Goal: Information Seeking & Learning: Understand process/instructions

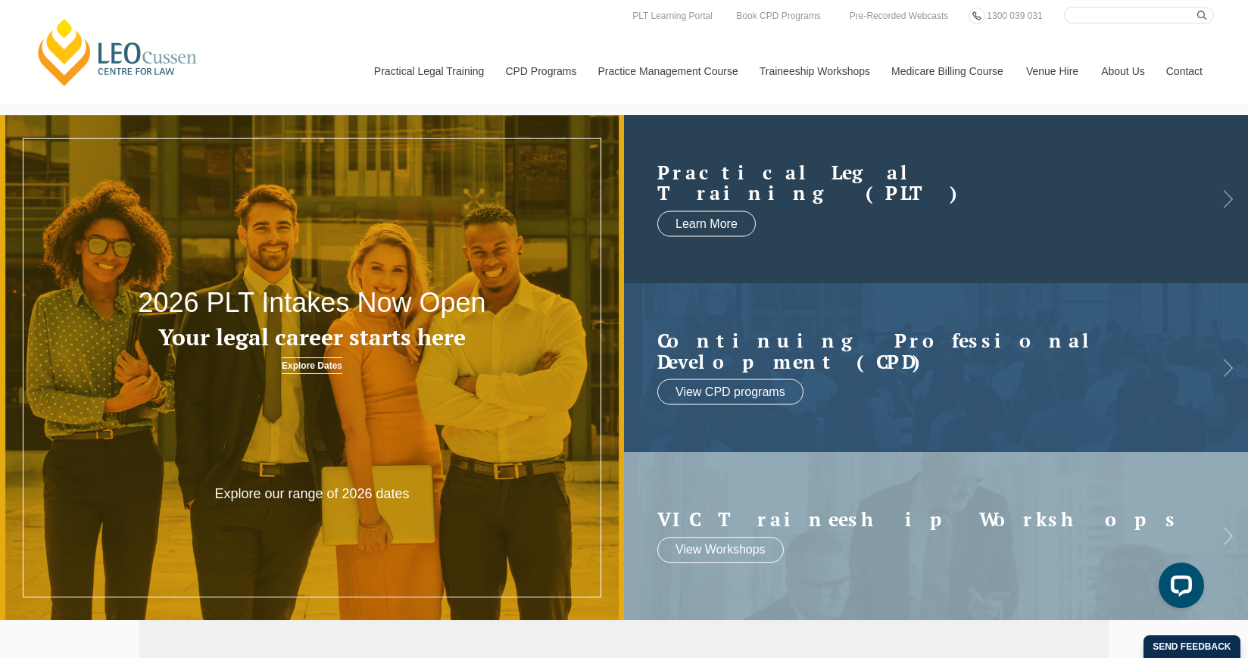
click at [1078, 211] on link at bounding box center [936, 199] width 624 height 168
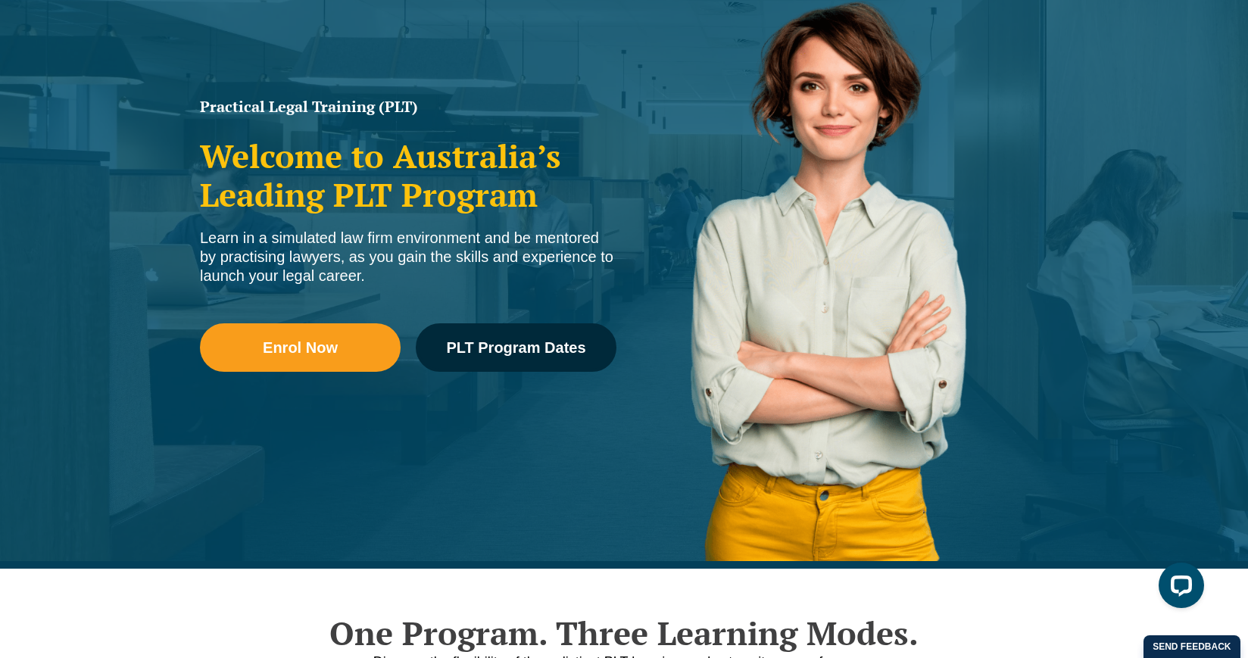
scroll to position [275, 0]
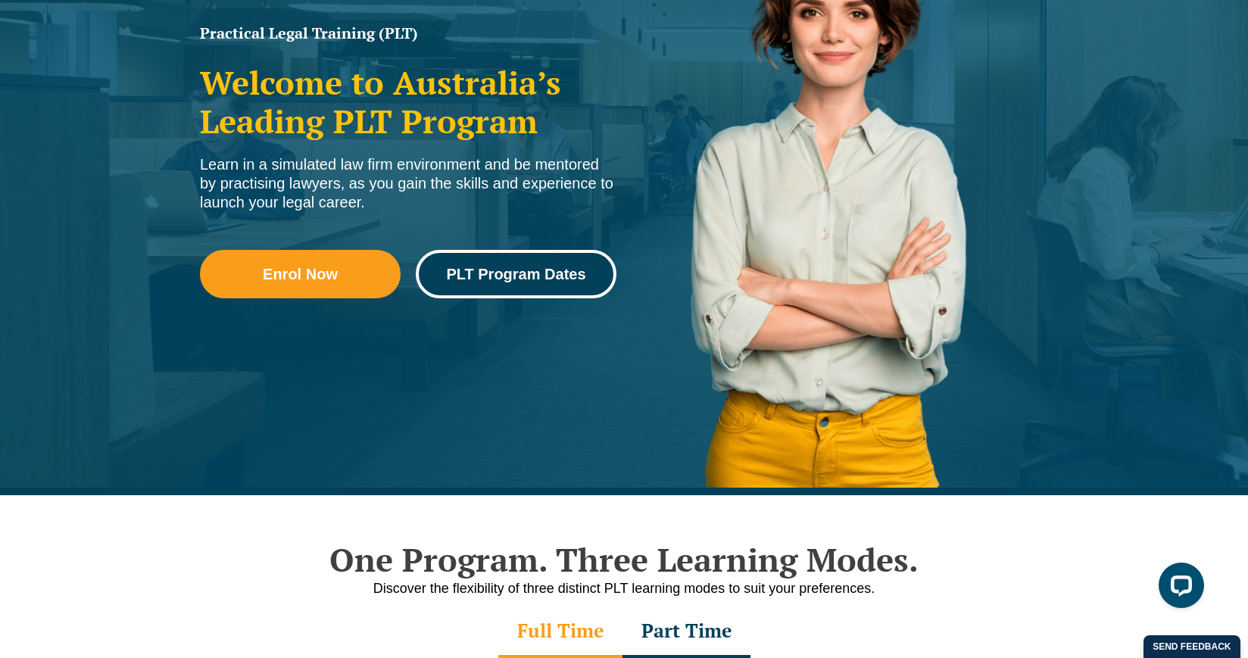
click at [541, 267] on span "PLT Program Dates" at bounding box center [515, 274] width 139 height 15
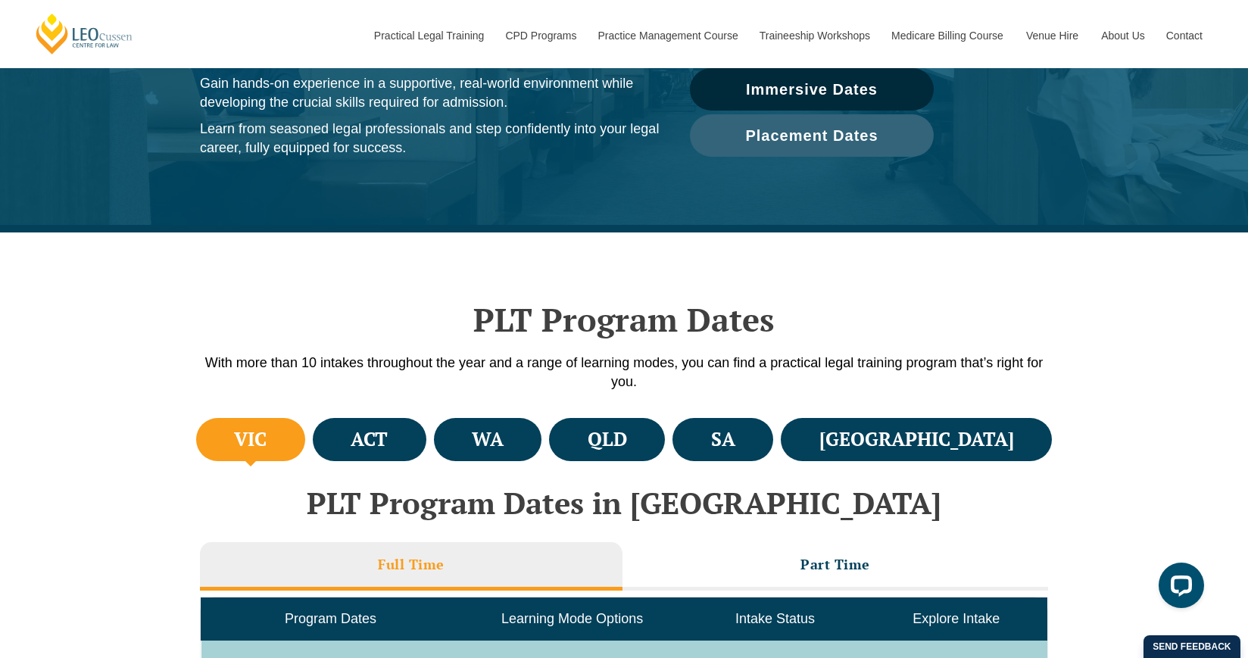
scroll to position [238, 0]
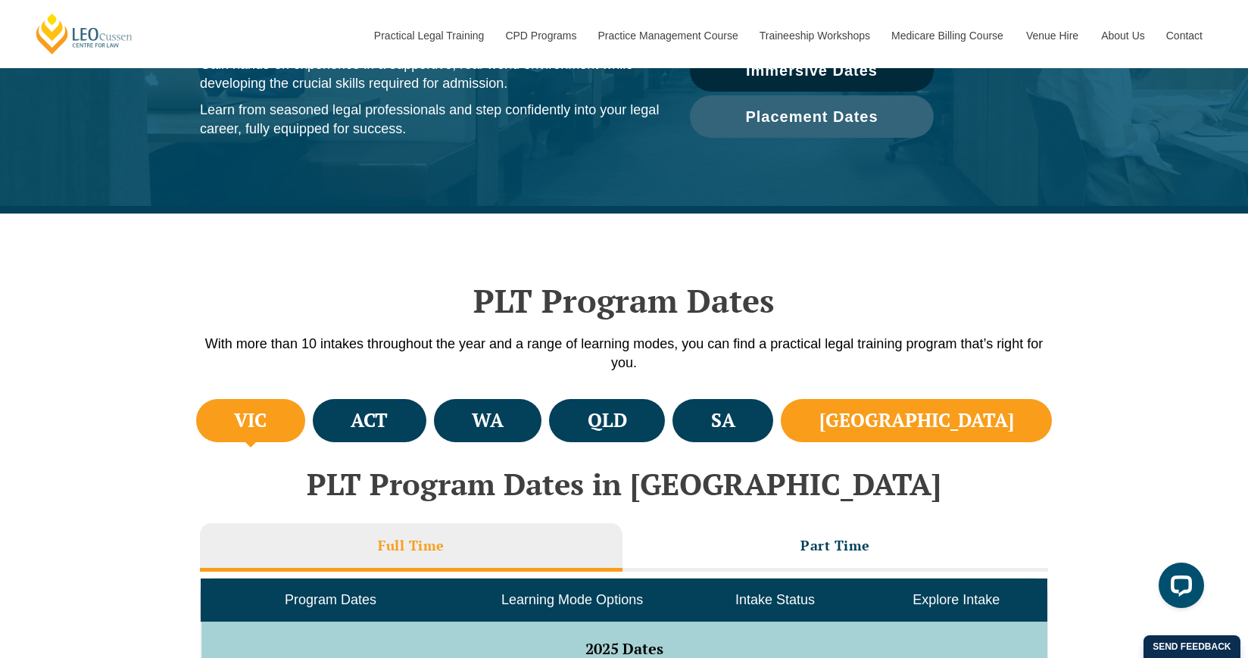
click at [993, 419] on h4 "NSW" at bounding box center [916, 420] width 195 height 25
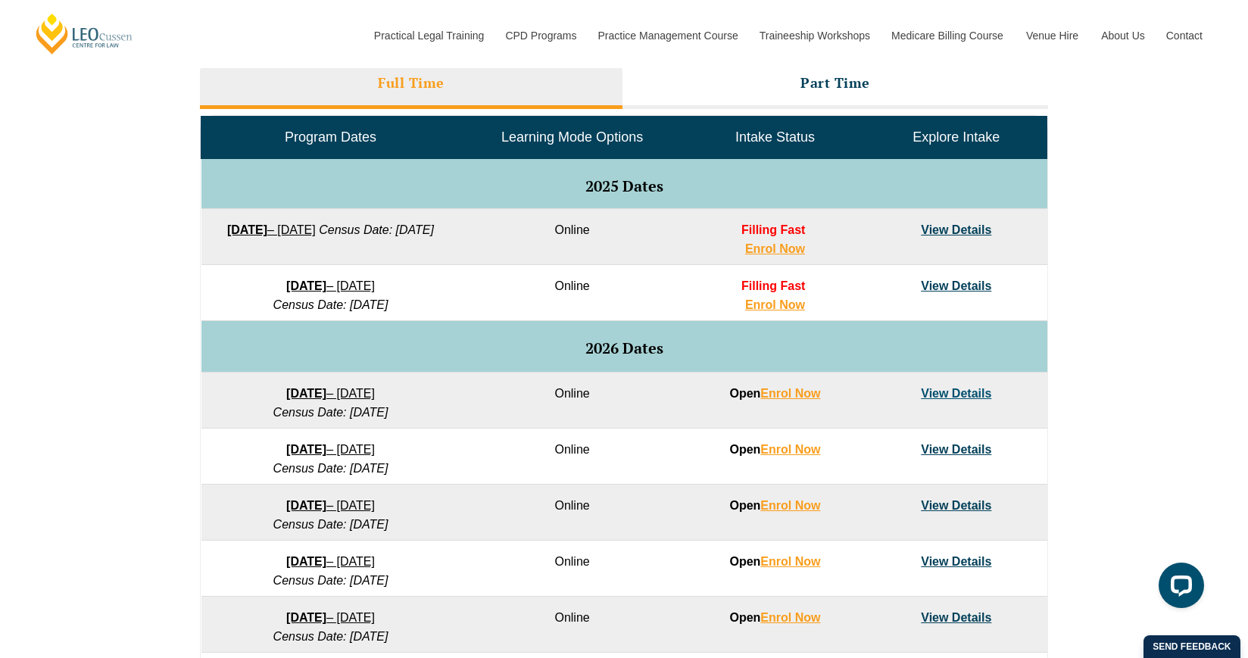
scroll to position [701, 0]
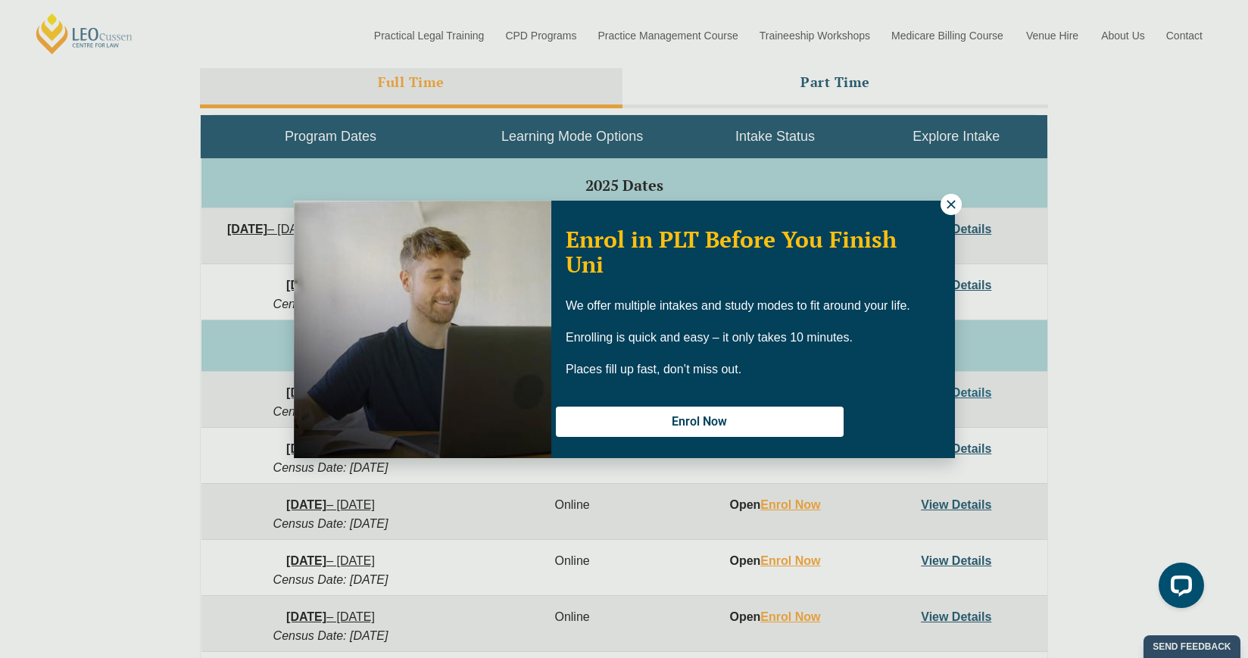
drag, startPoint x: 1233, startPoint y: 352, endPoint x: 1139, endPoint y: 307, distance: 104.0
click at [1140, 308] on div "Enrol in PLT Before You Finish Uni We offer multiple intakes and study modes to…" at bounding box center [624, 329] width 1248 height 658
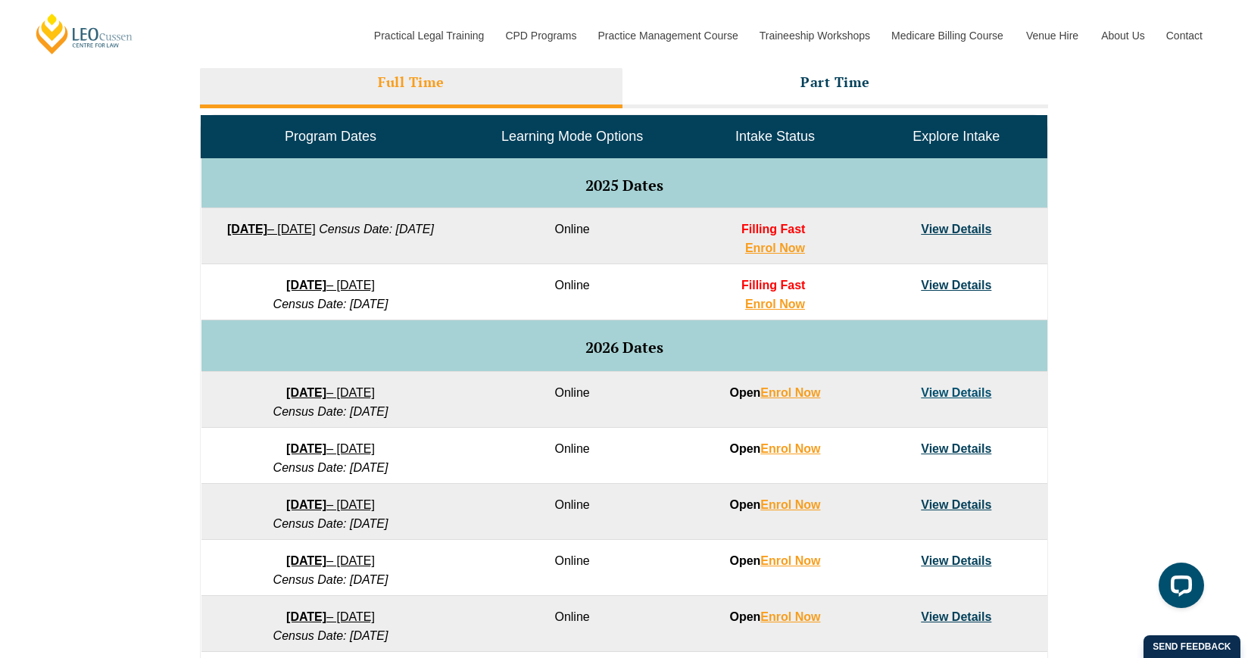
click at [966, 225] on link "View Details" at bounding box center [956, 229] width 70 height 13
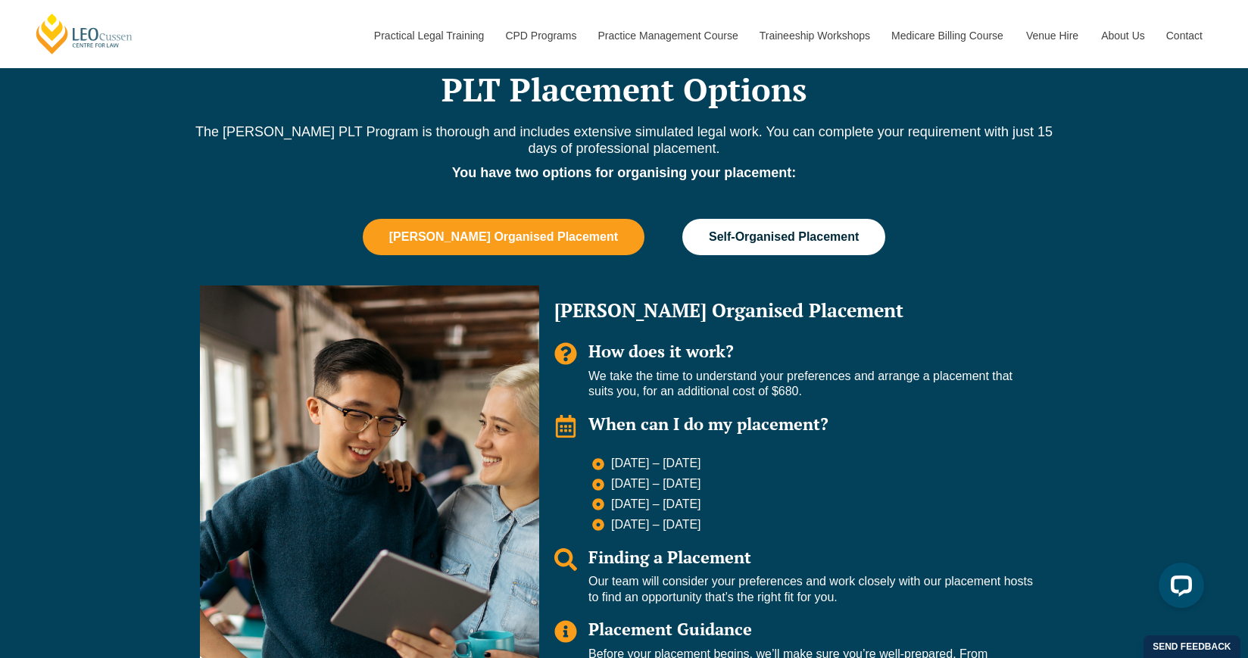
scroll to position [885, 0]
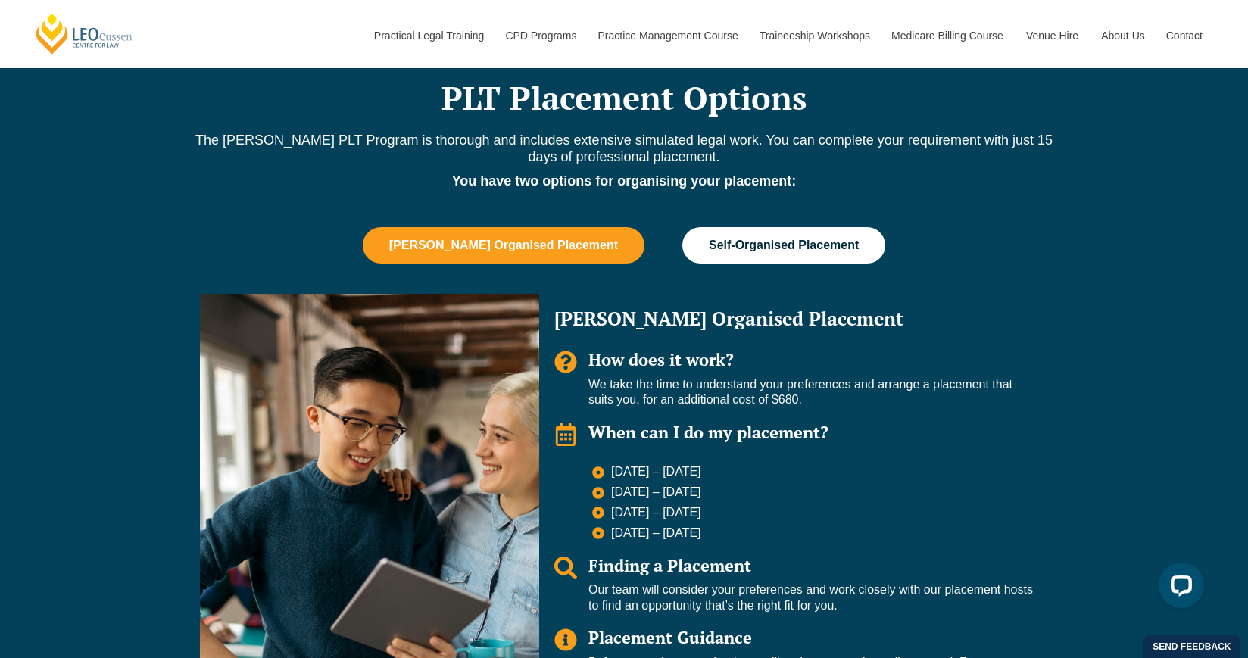
click at [784, 235] on button "Self-Organised Placement" at bounding box center [783, 245] width 203 height 36
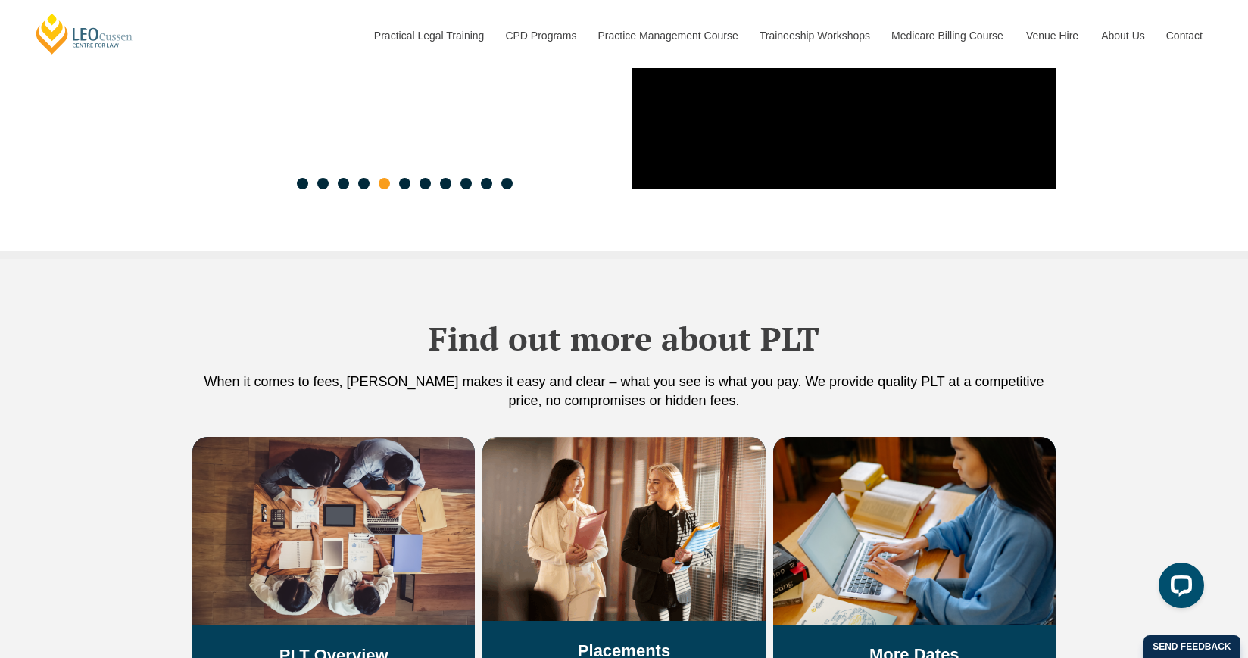
scroll to position [2284, 0]
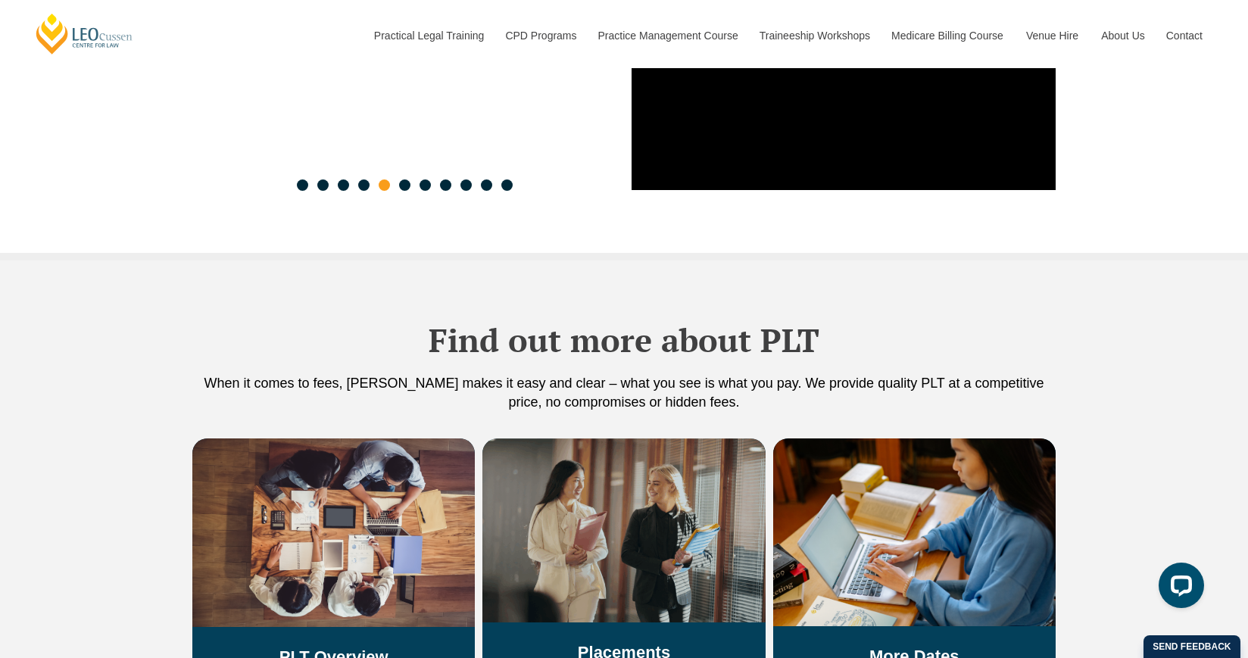
click at [601, 485] on img at bounding box center [623, 530] width 282 height 184
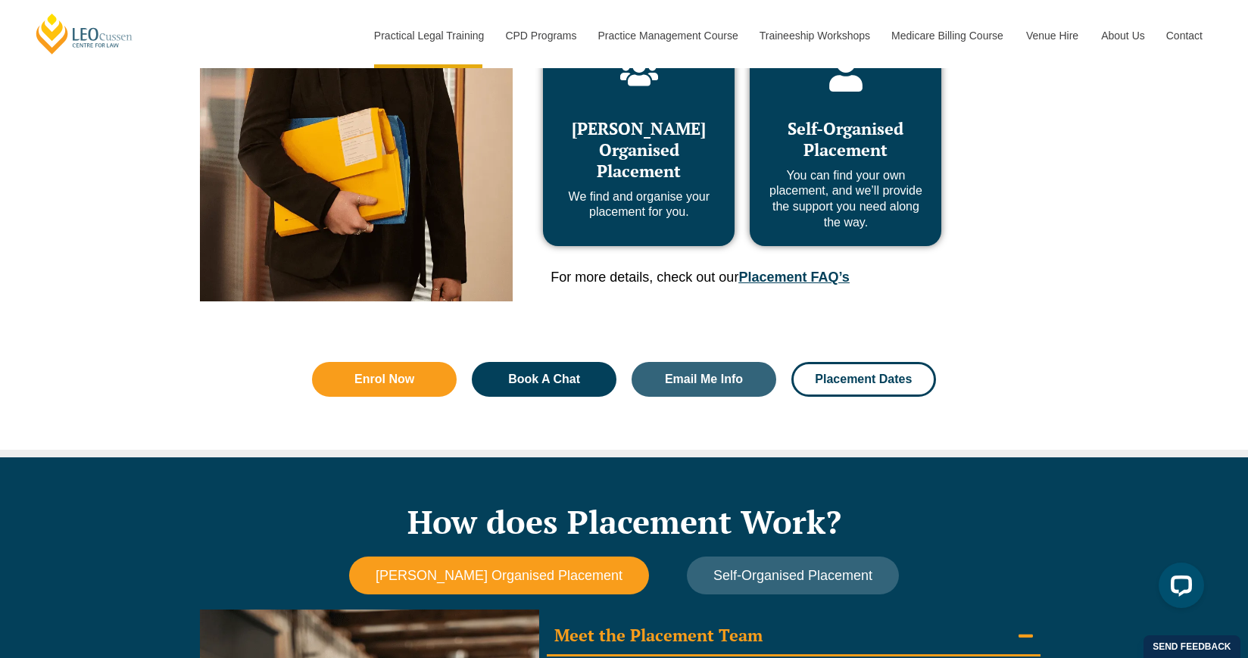
scroll to position [878, 0]
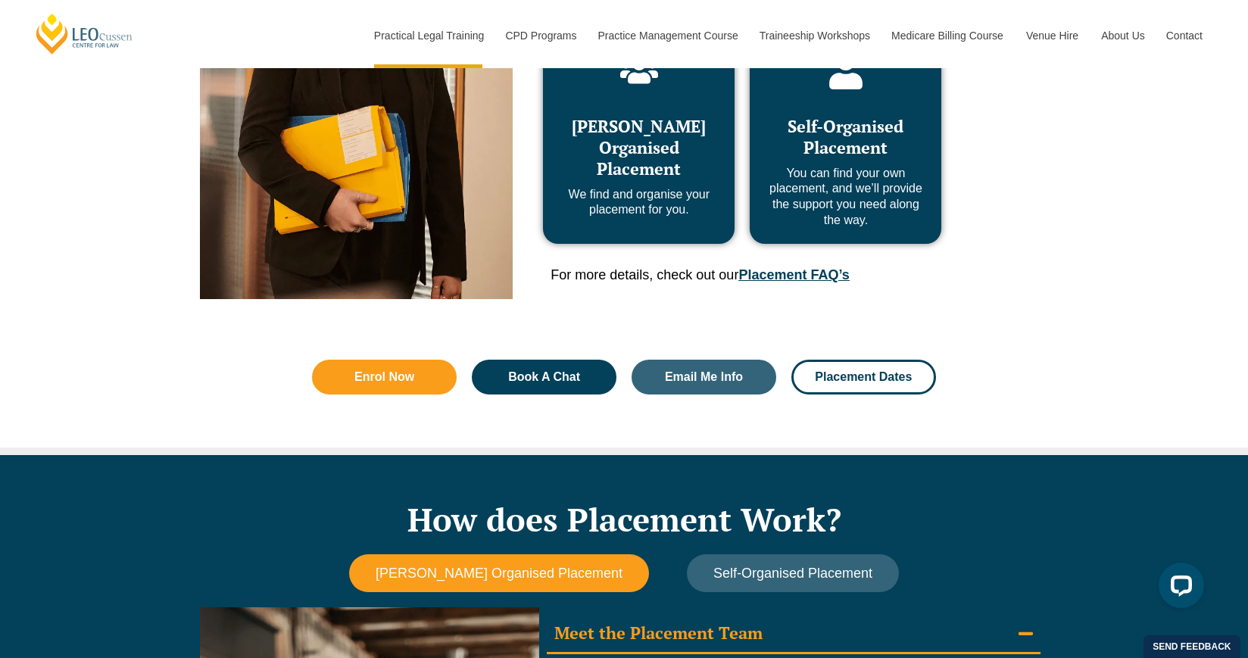
click at [815, 281] on link "Placement FAQ’s" at bounding box center [793, 274] width 111 height 15
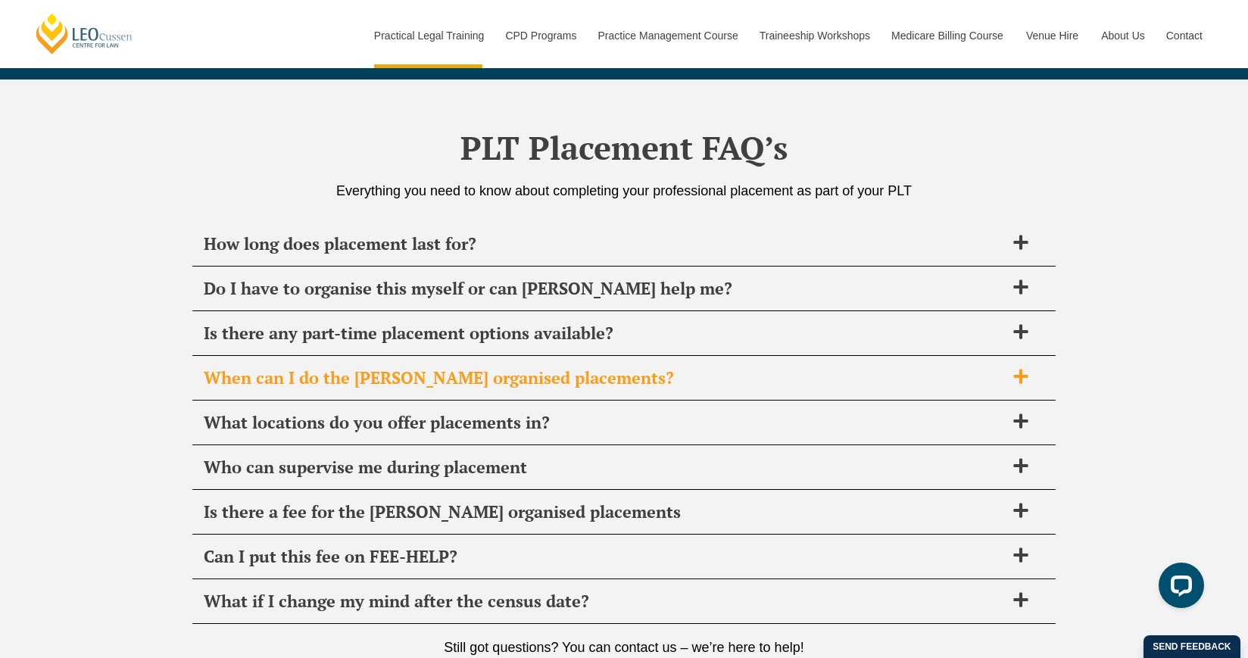
scroll to position [5351, 0]
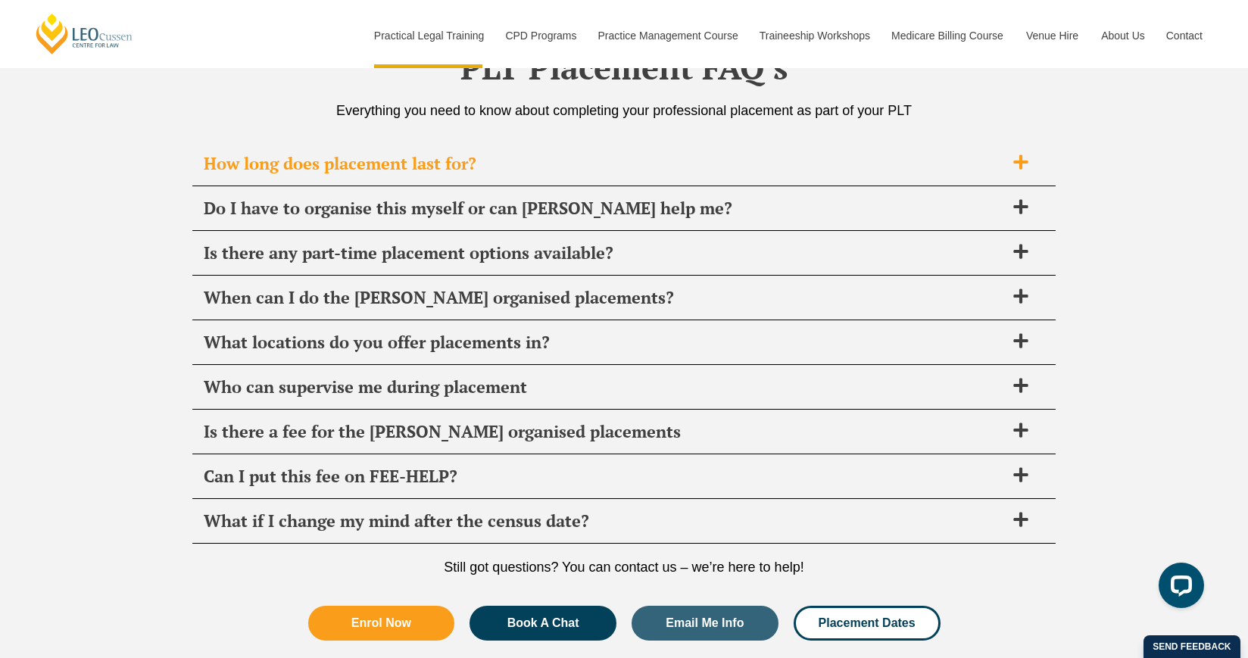
click at [807, 170] on span "How long does placement last for?" at bounding box center [604, 163] width 801 height 21
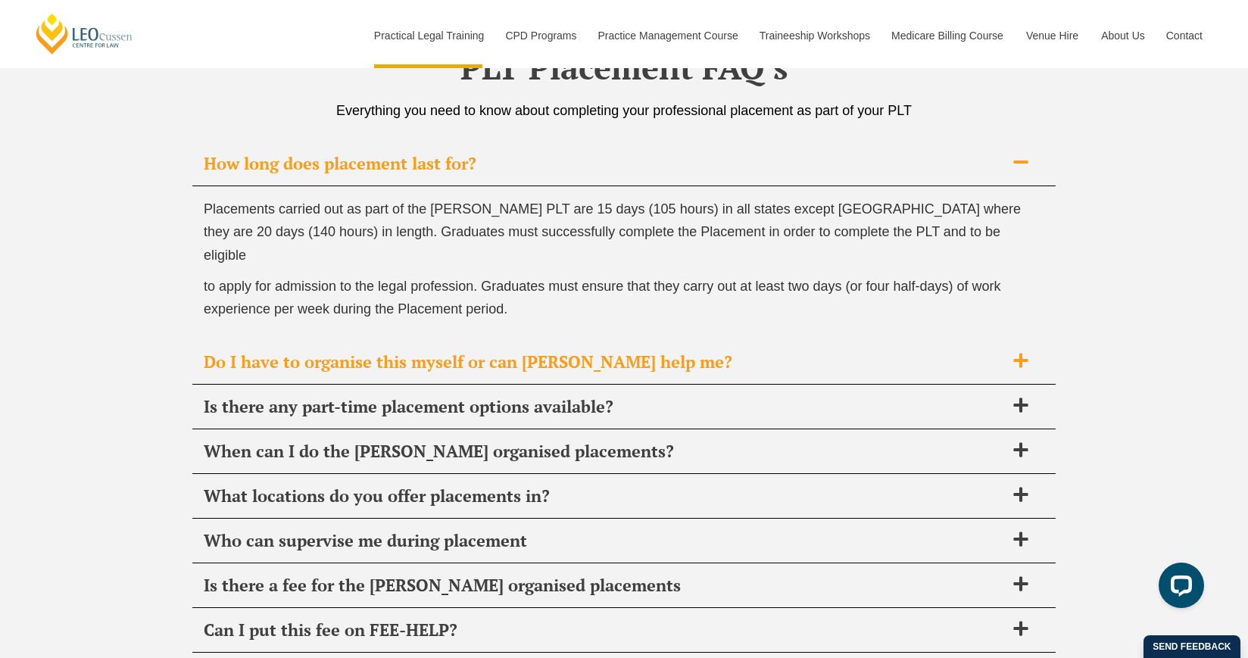
click at [711, 351] on span "Do I have to organise this myself or can [PERSON_NAME] help me?" at bounding box center [604, 361] width 801 height 21
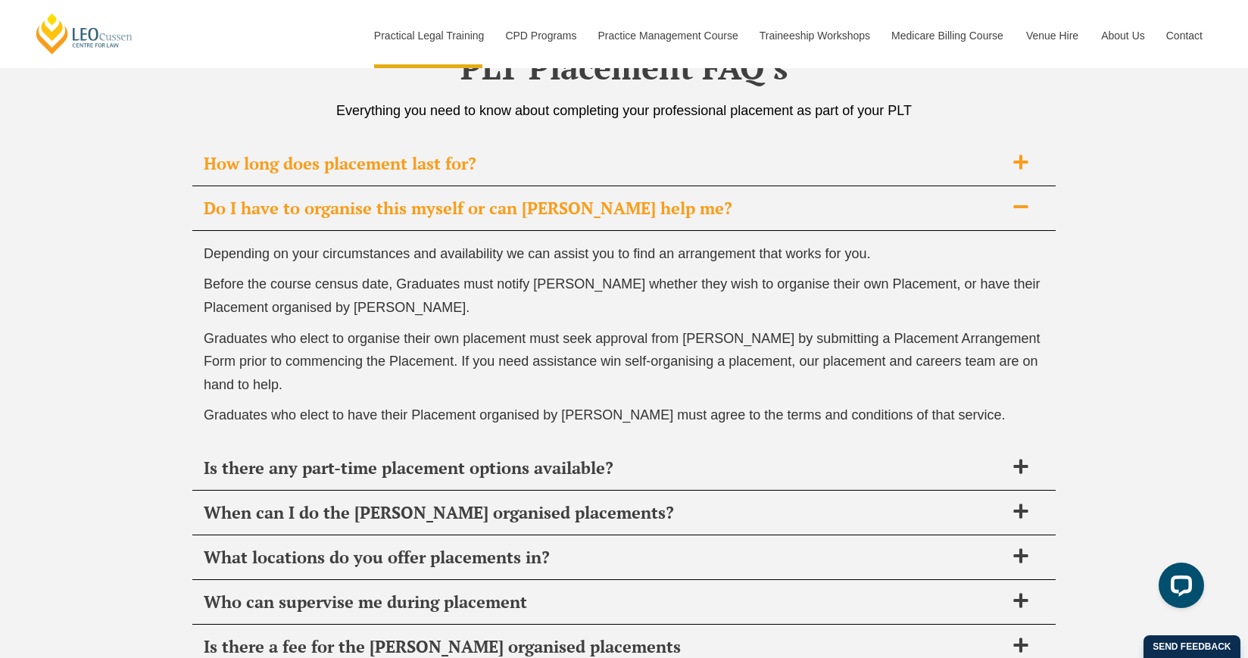
click at [731, 186] on div "How long does placement last for?" at bounding box center [623, 164] width 863 height 45
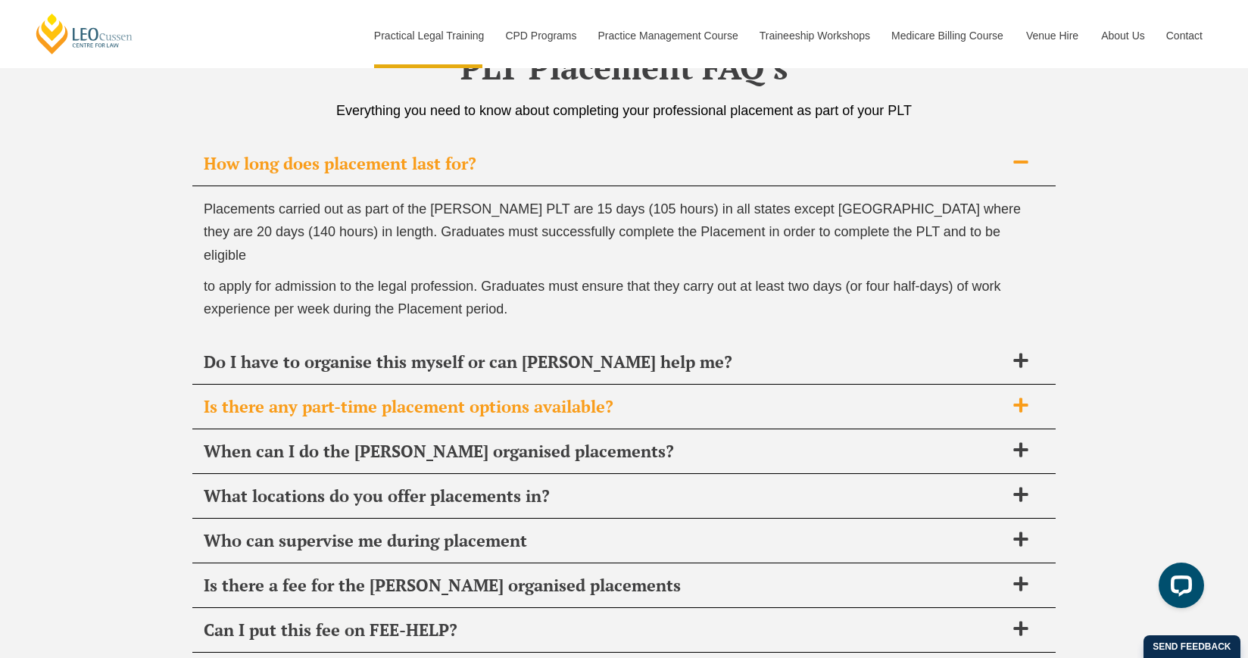
click at [686, 396] on span "Is there any part-time placement options available?" at bounding box center [604, 406] width 801 height 21
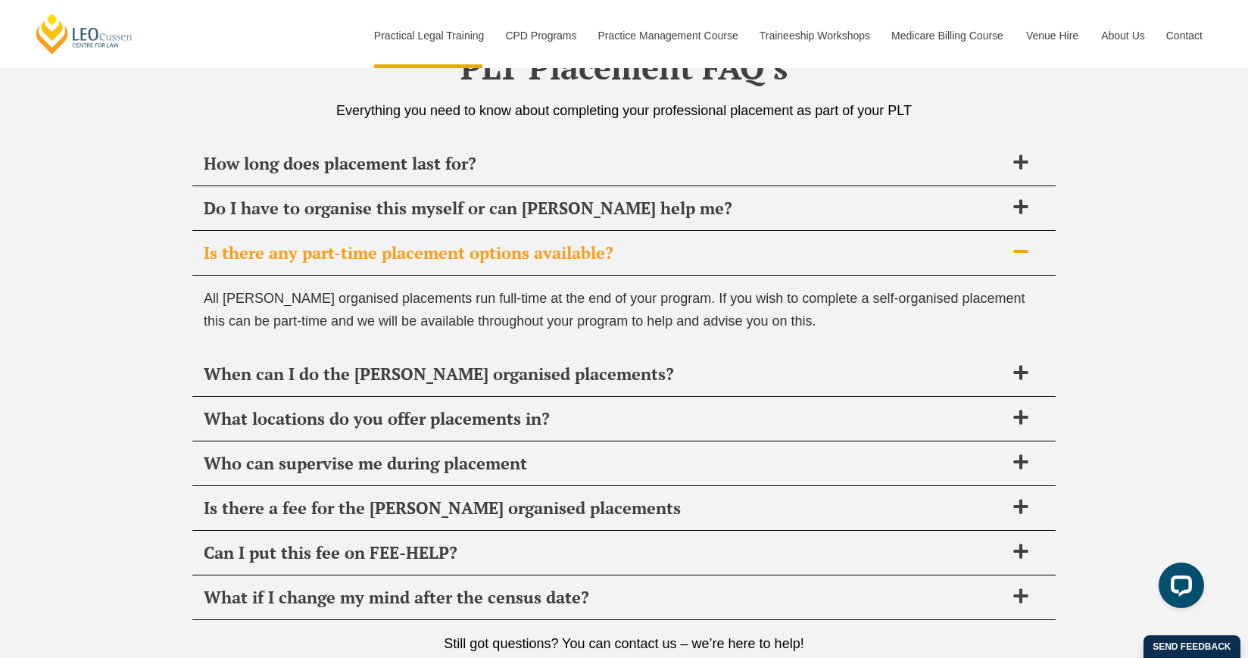
click at [686, 377] on span "When can I do the [PERSON_NAME] organised placements?" at bounding box center [604, 373] width 801 height 21
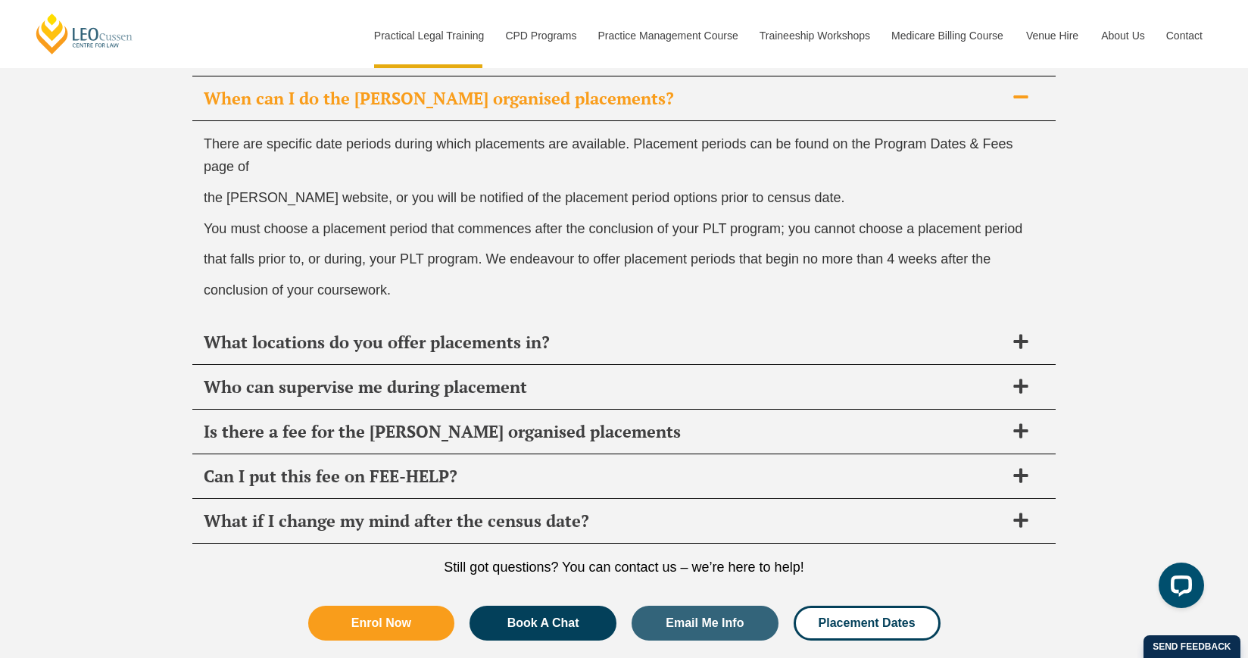
scroll to position [5556, 0]
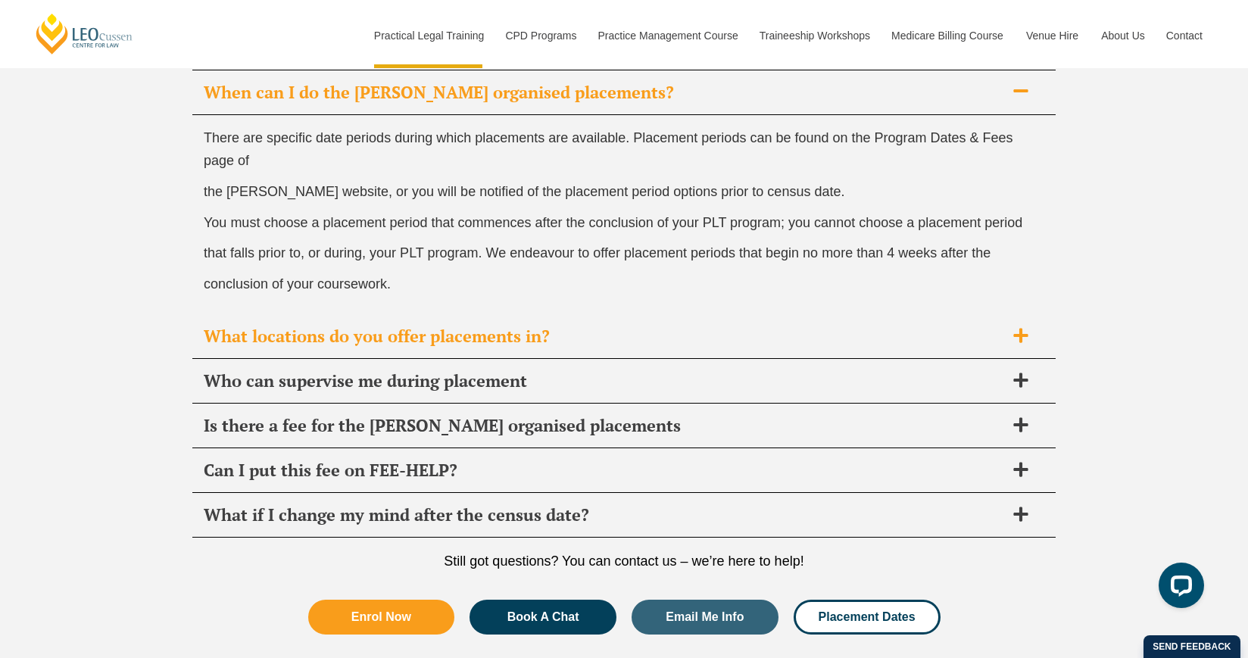
click at [691, 356] on div "What locations do you offer placements in?" at bounding box center [623, 336] width 863 height 45
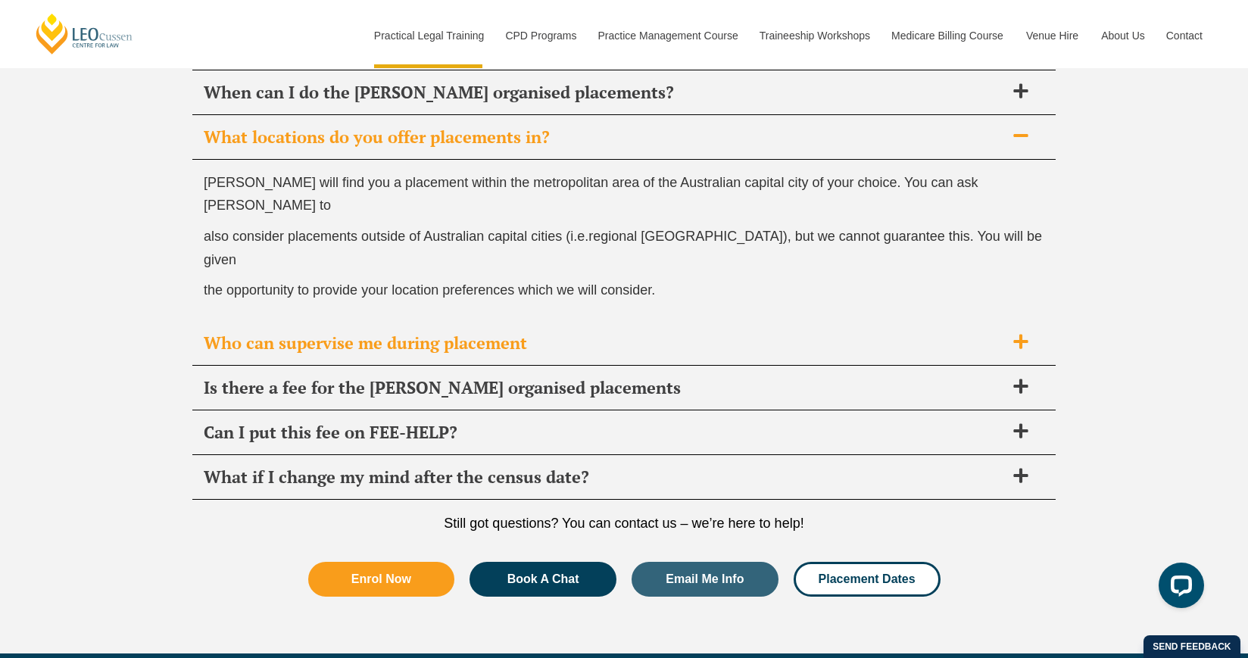
click at [697, 332] on span "Who can supervise me during placement" at bounding box center [604, 342] width 801 height 21
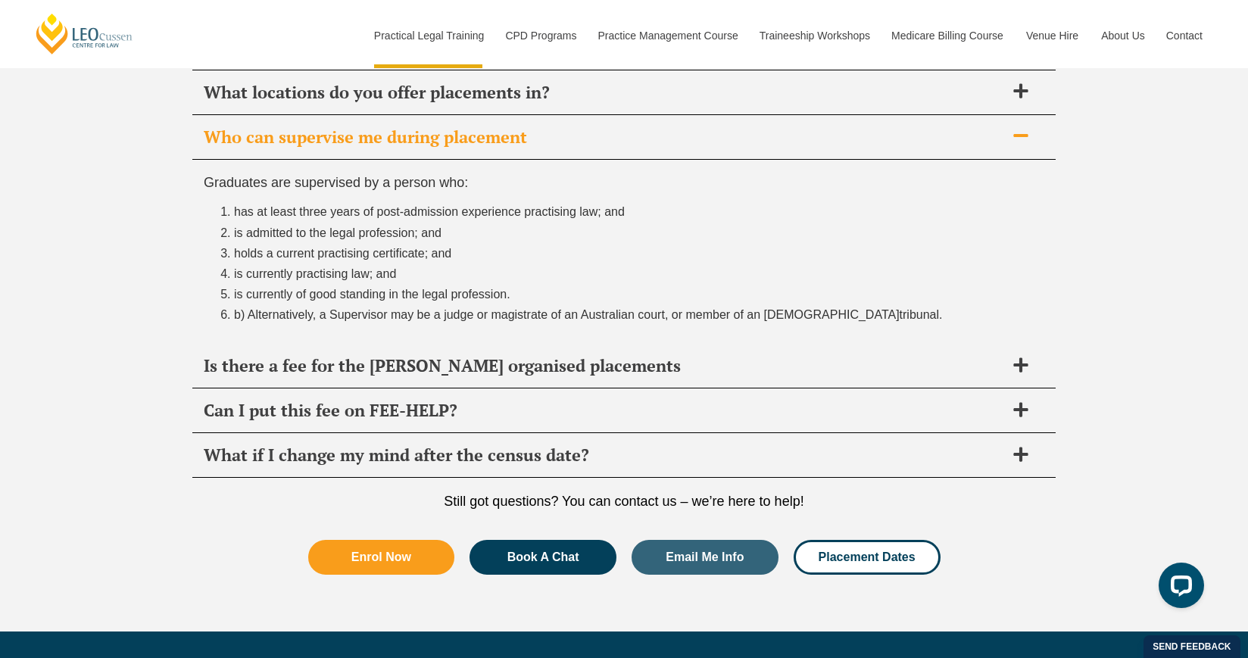
scroll to position [5604, 0]
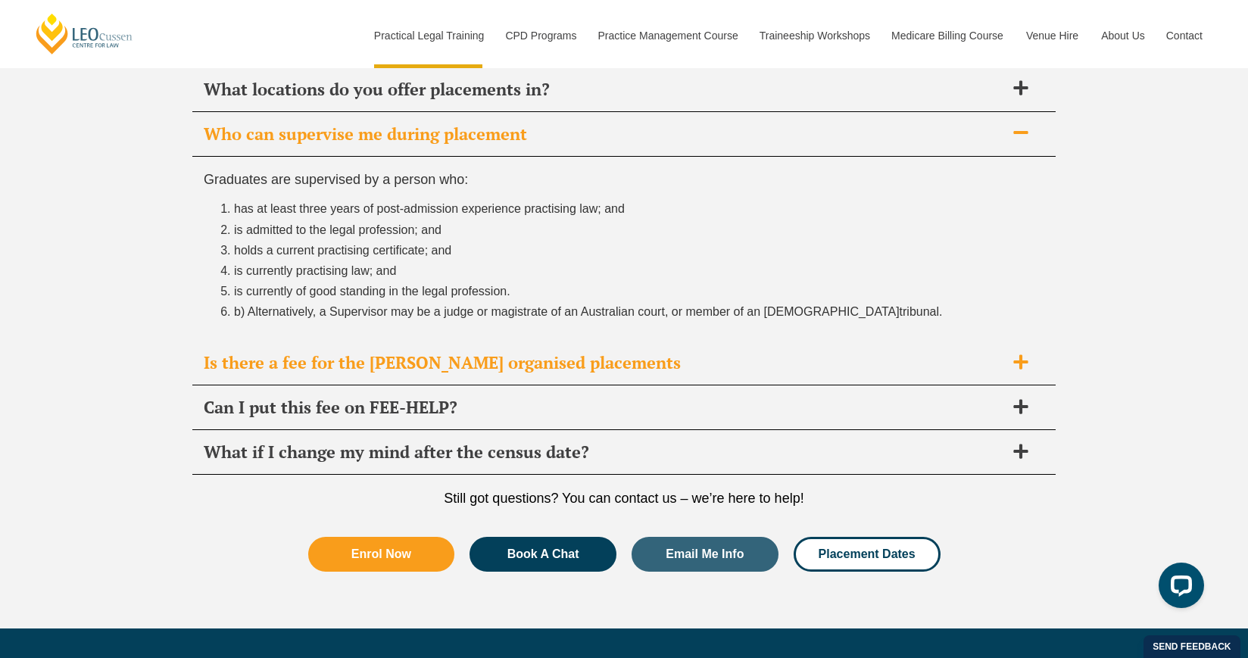
click at [675, 382] on div "Is there a fee for the [PERSON_NAME] organised placements" at bounding box center [623, 363] width 863 height 45
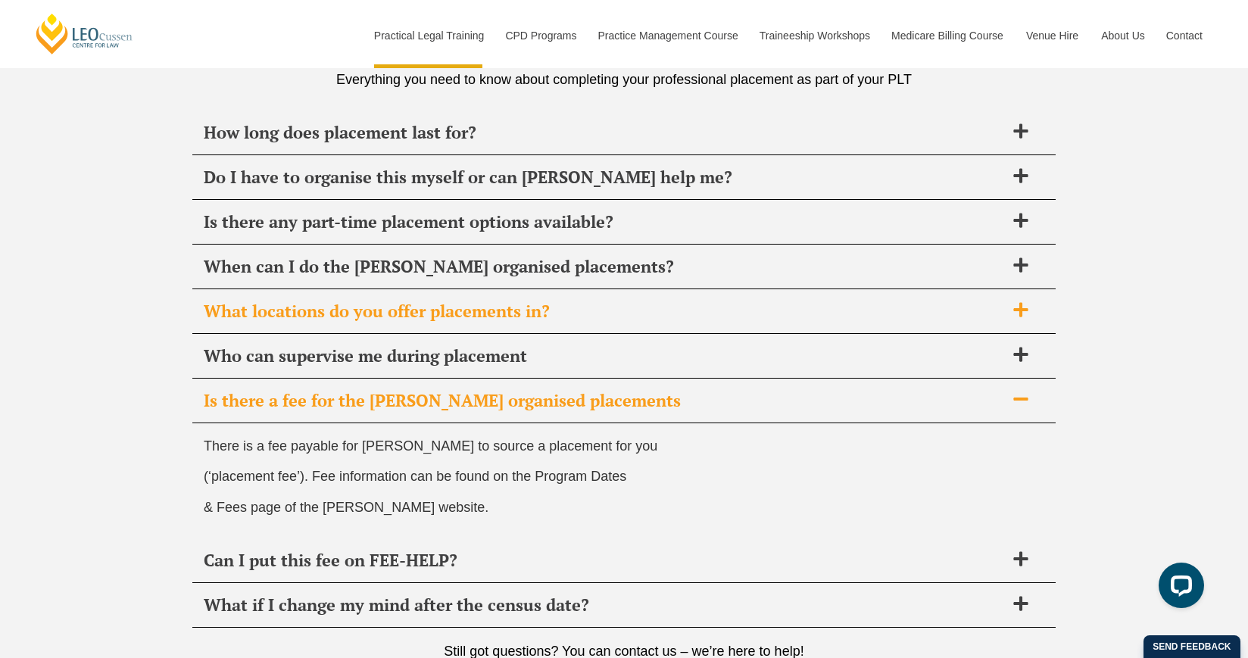
scroll to position [5379, 0]
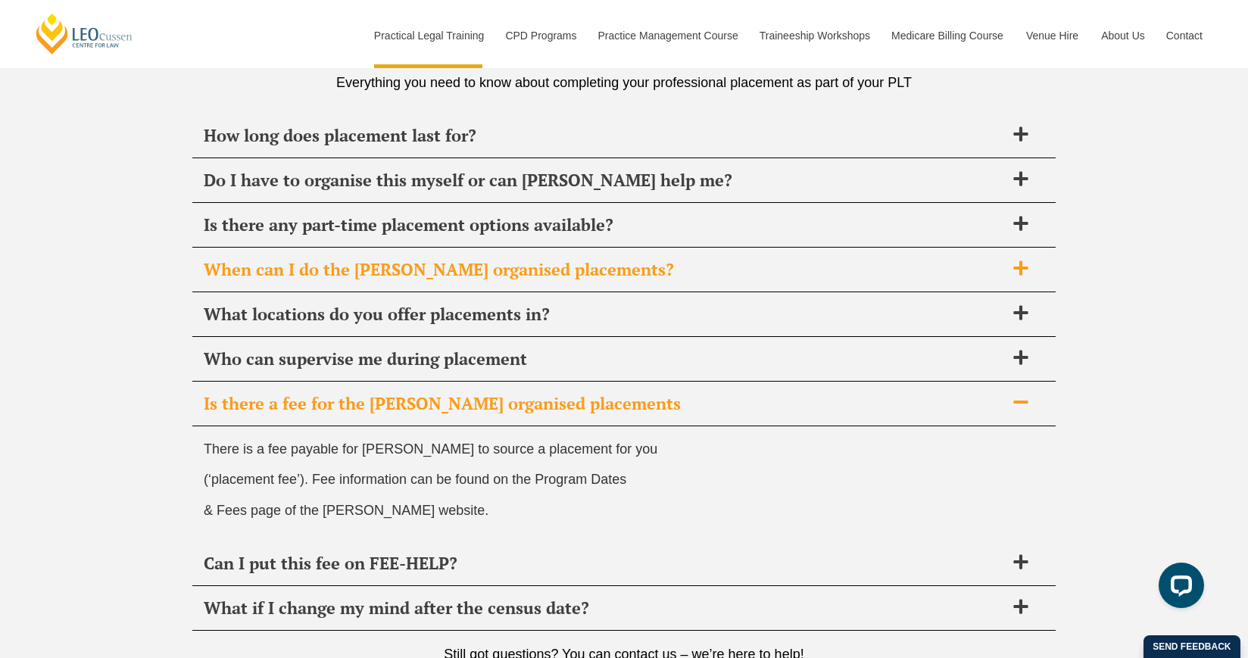
click at [677, 282] on div "When can I do the [PERSON_NAME] organised placements?" at bounding box center [623, 270] width 863 height 45
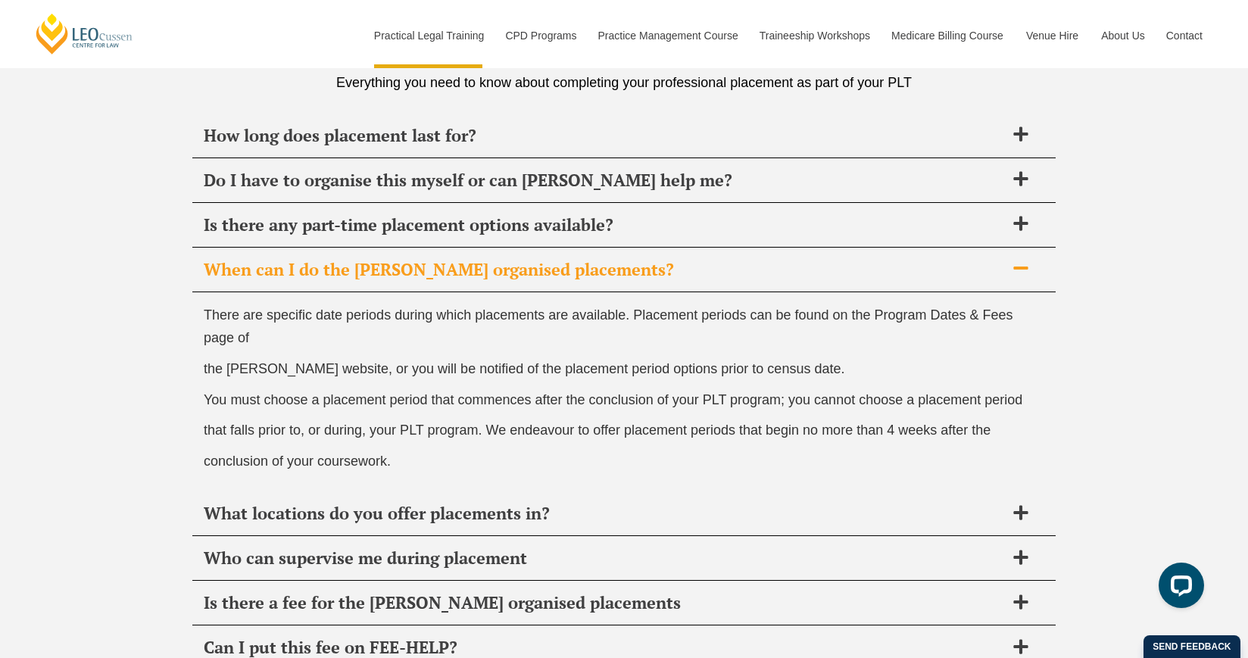
click at [678, 254] on div "When can I do the [PERSON_NAME] organised placements?" at bounding box center [623, 270] width 863 height 45
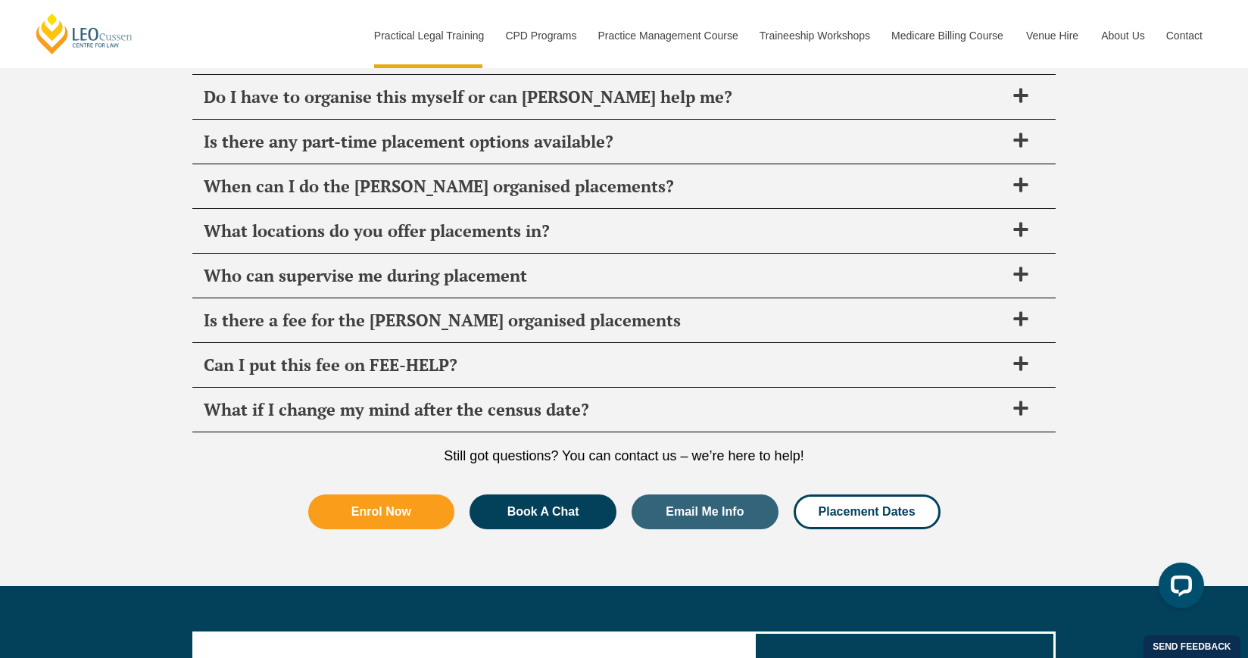
scroll to position [5463, 0]
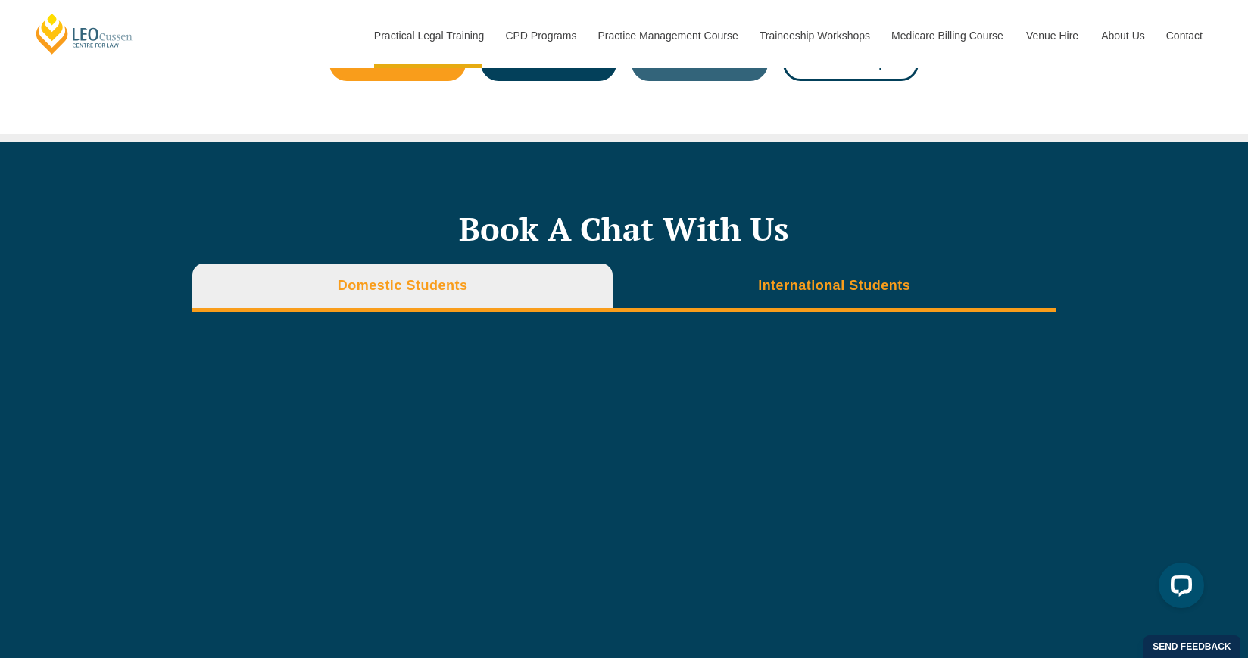
click at [741, 287] on li "International Students" at bounding box center [834, 287] width 443 height 48
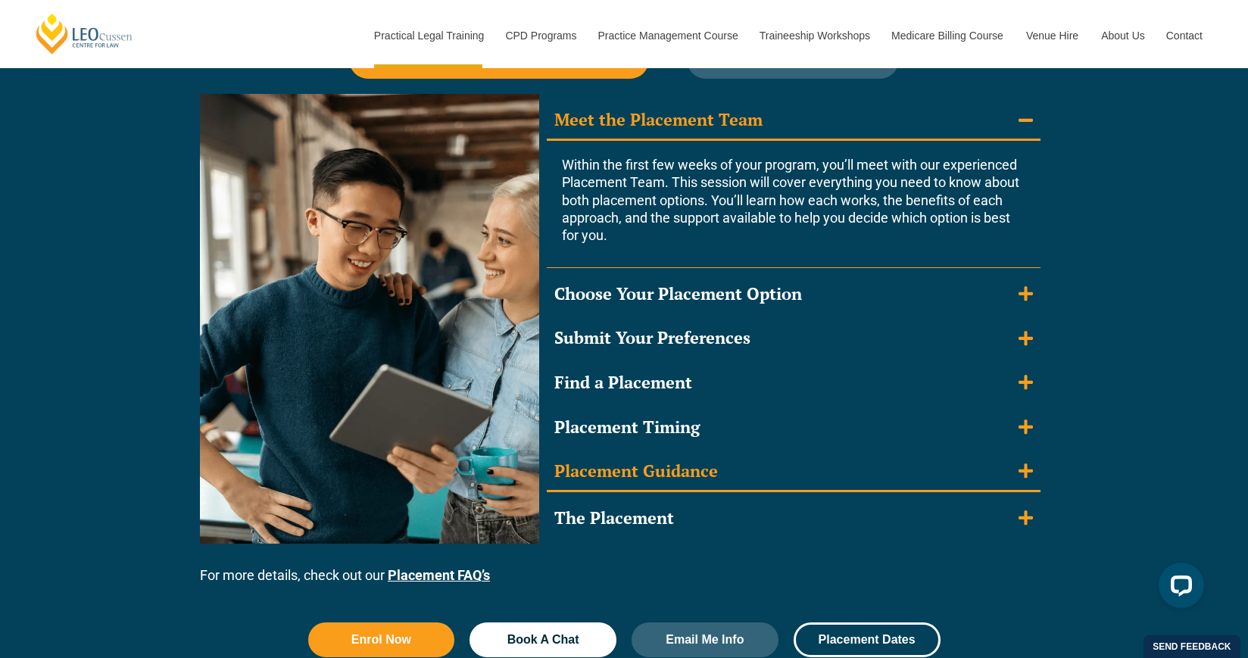
scroll to position [1392, 0]
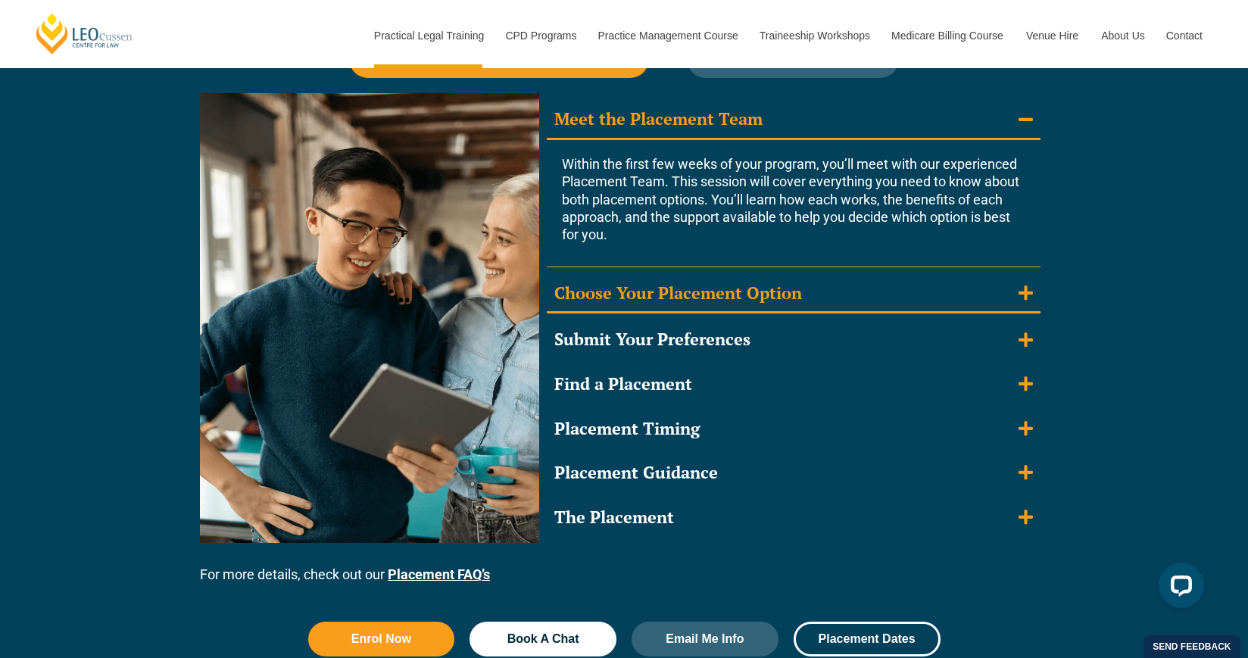
click at [744, 292] on div "Choose Your Placement Option" at bounding box center [678, 293] width 248 height 22
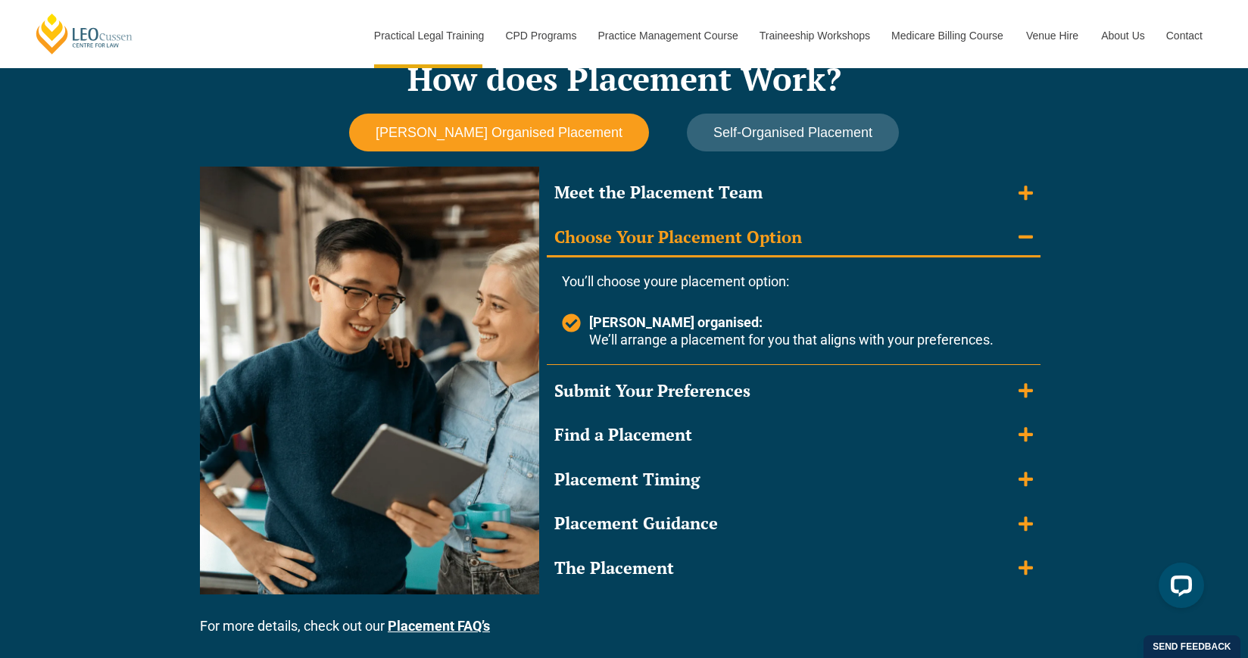
scroll to position [1315, 0]
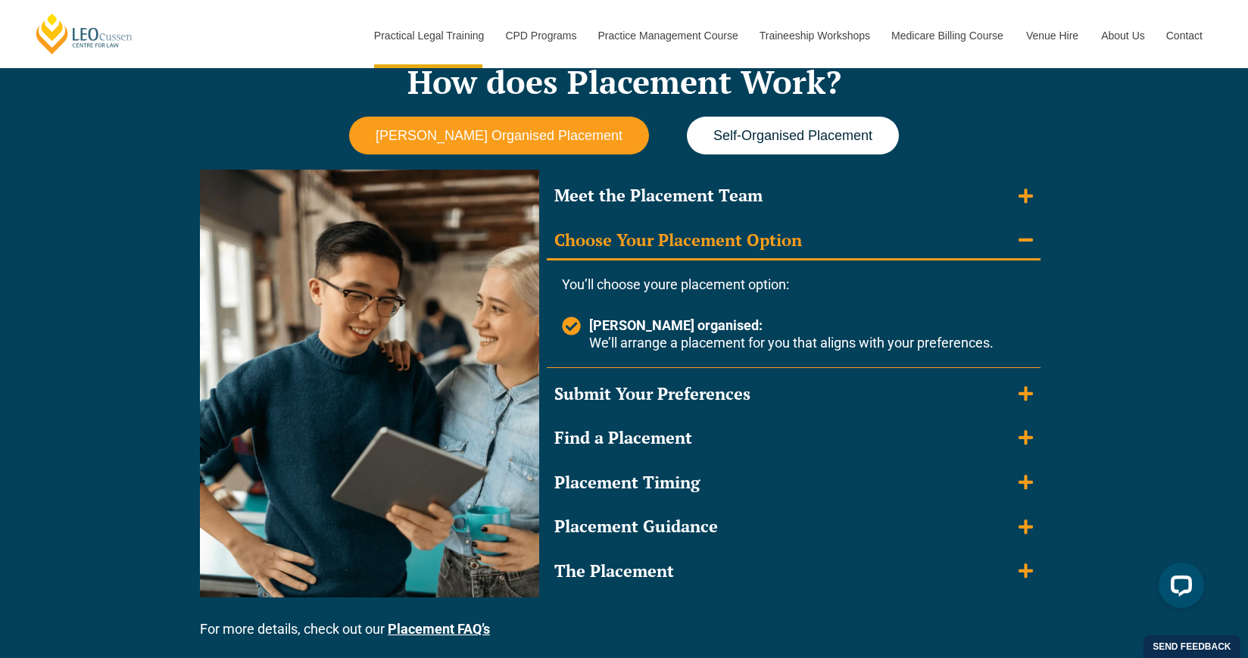
click at [762, 154] on button "Self-Organised Placement" at bounding box center [793, 136] width 212 height 39
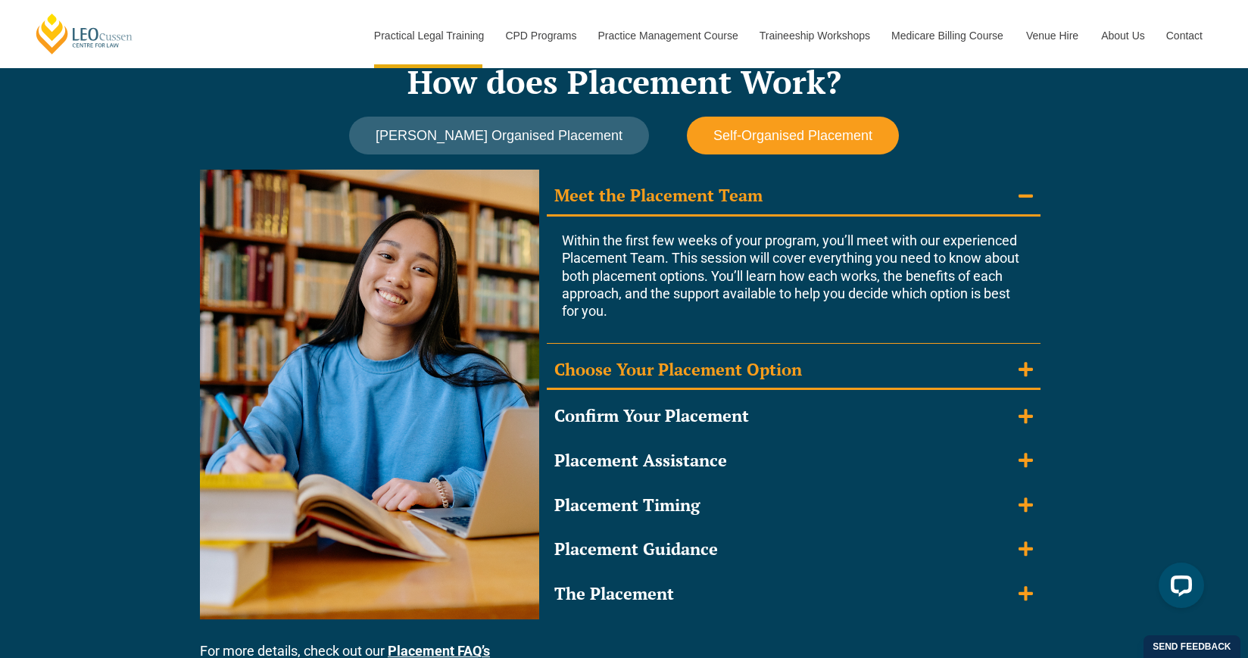
scroll to position [1324, 0]
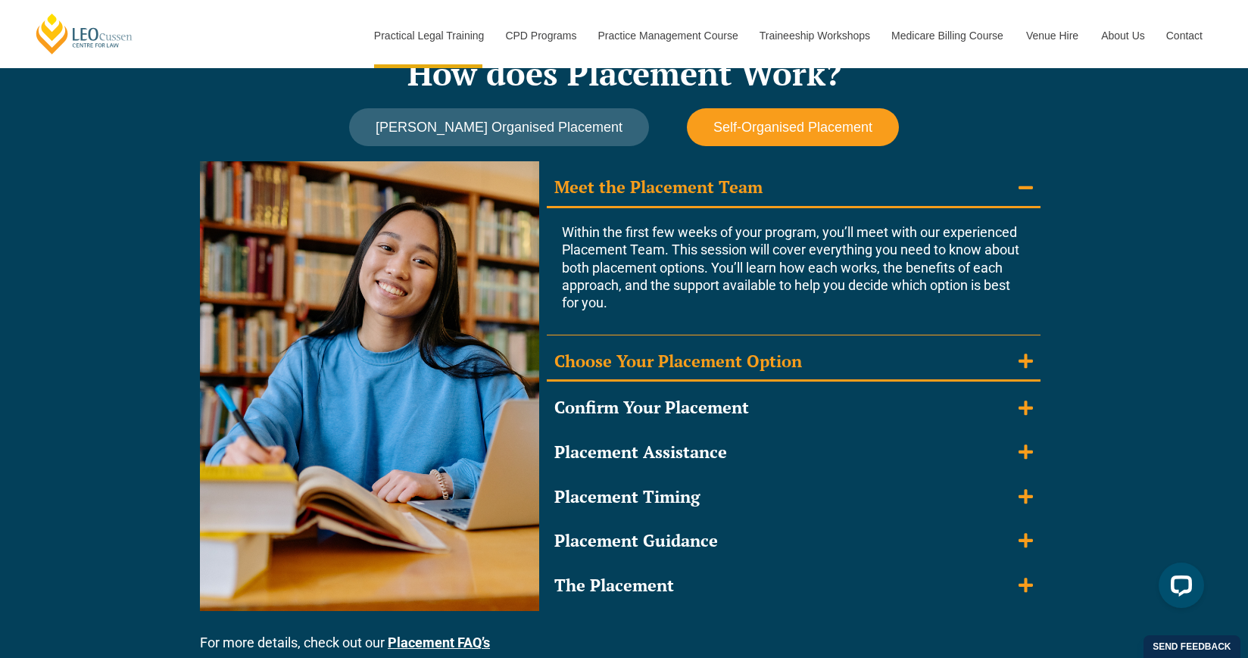
click at [752, 360] on div "Choose Your Placement Option" at bounding box center [678, 362] width 248 height 22
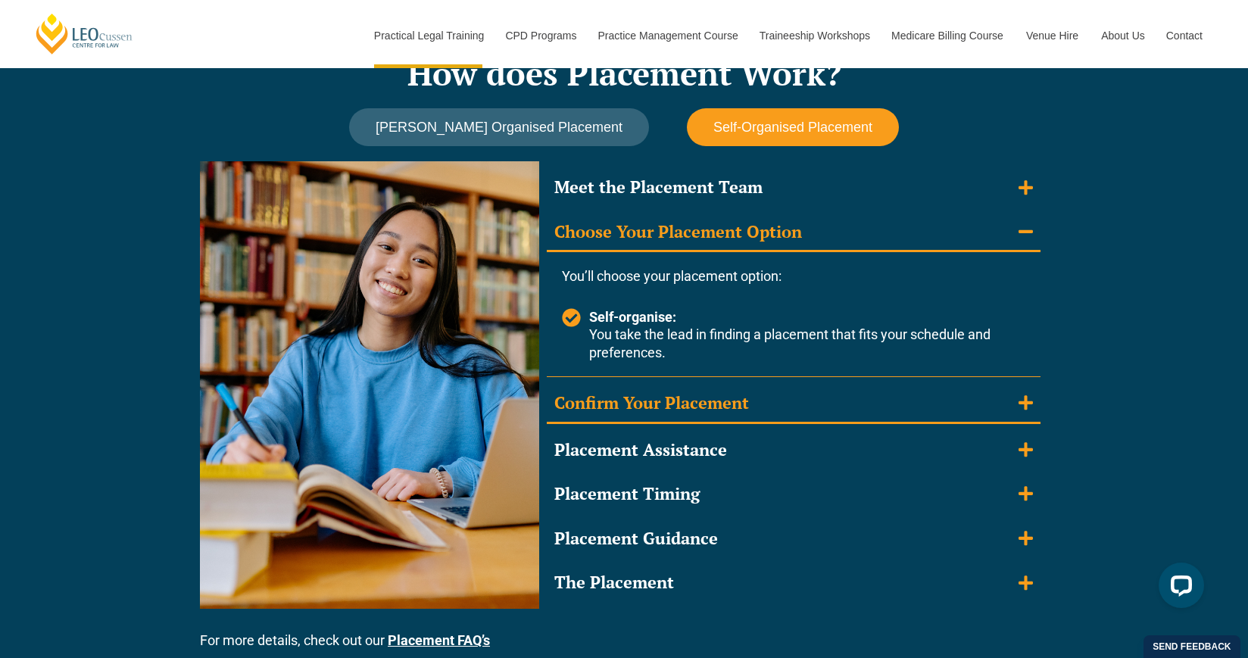
click at [753, 390] on summary "Confirm Your Placement" at bounding box center [794, 404] width 494 height 39
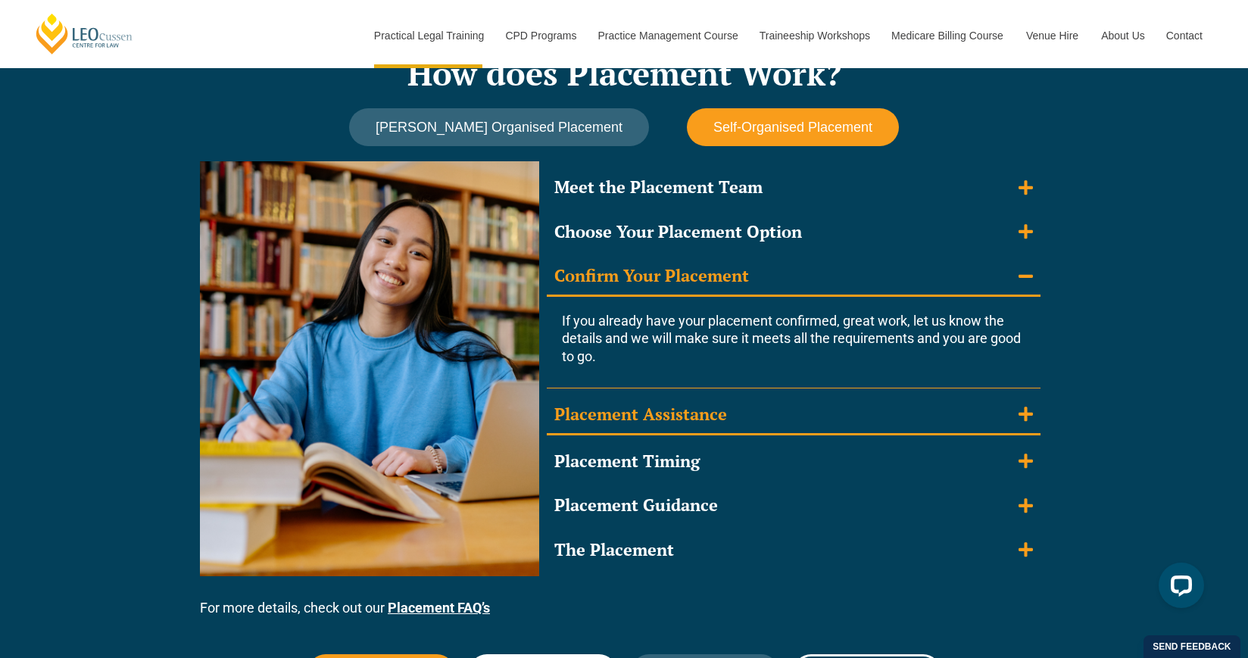
click at [752, 400] on summary "Placement Assistance" at bounding box center [794, 415] width 494 height 39
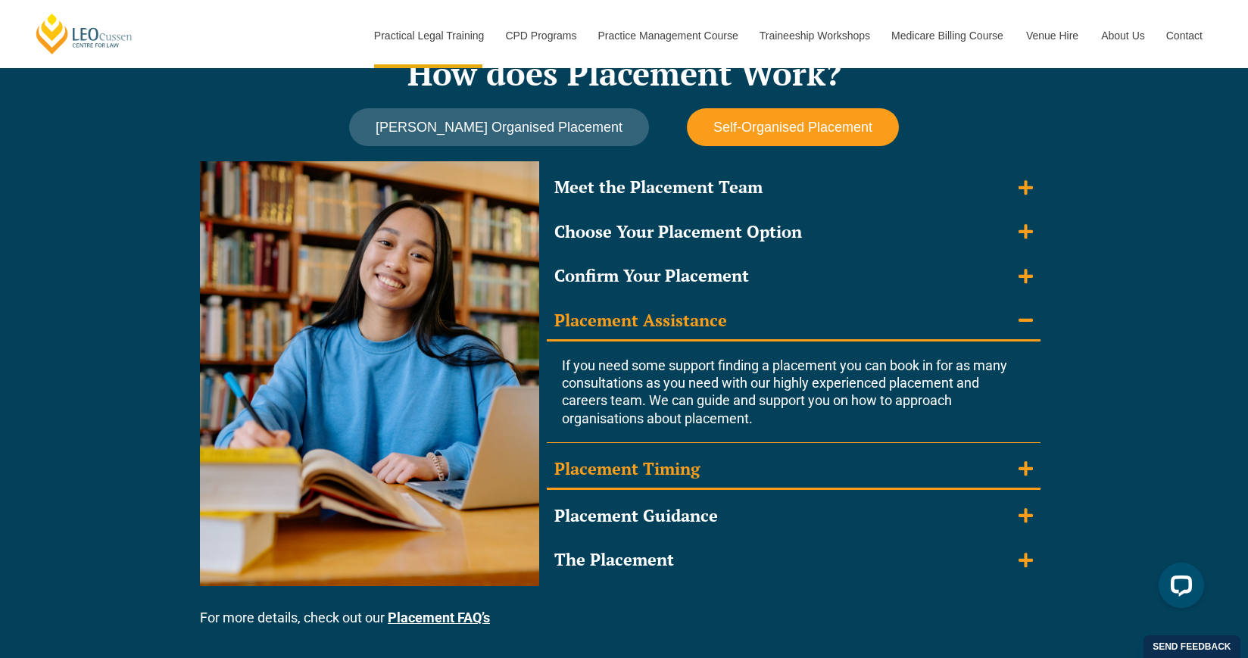
click at [728, 467] on summary "Placement Timing" at bounding box center [794, 470] width 494 height 39
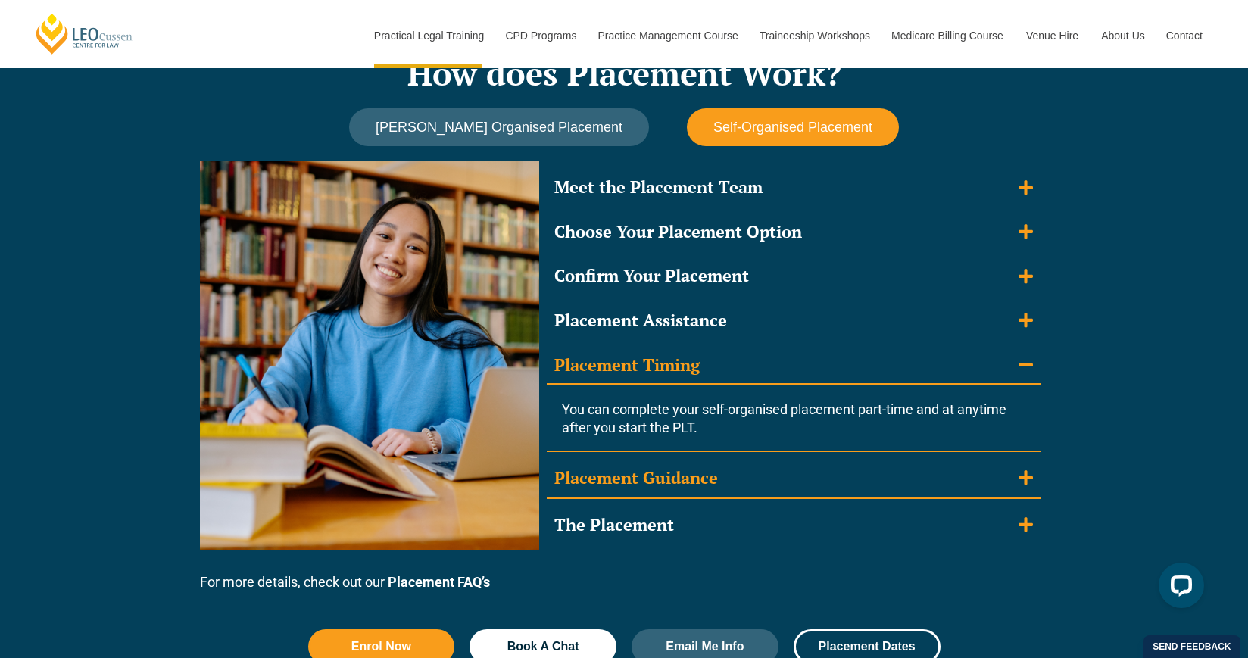
click at [733, 488] on summary "Placement Guidance" at bounding box center [794, 479] width 494 height 39
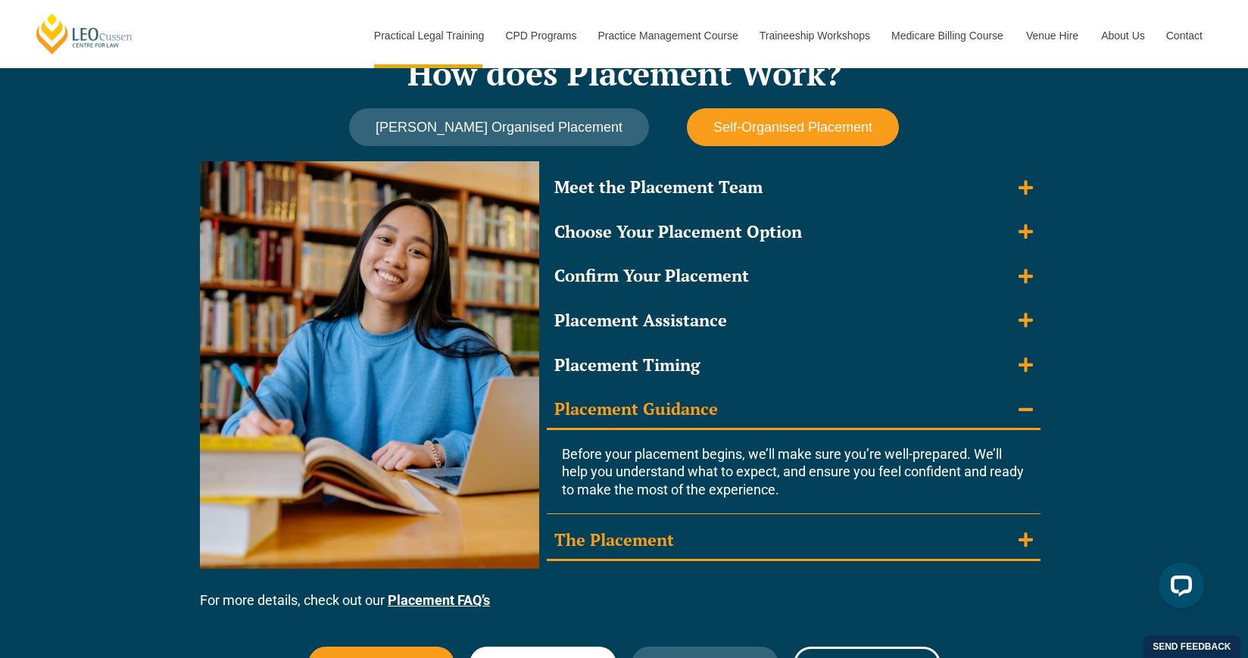
click at [699, 556] on summary "The Placement" at bounding box center [794, 541] width 494 height 39
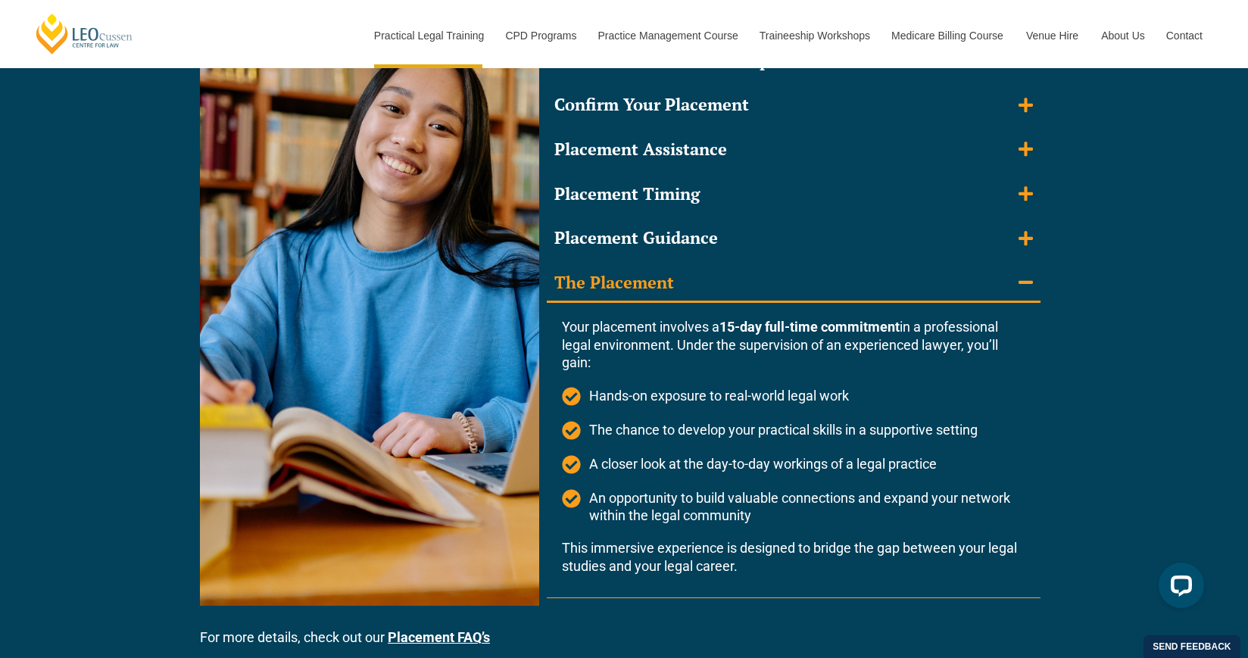
scroll to position [1506, 0]
